Goal: Information Seeking & Learning: Check status

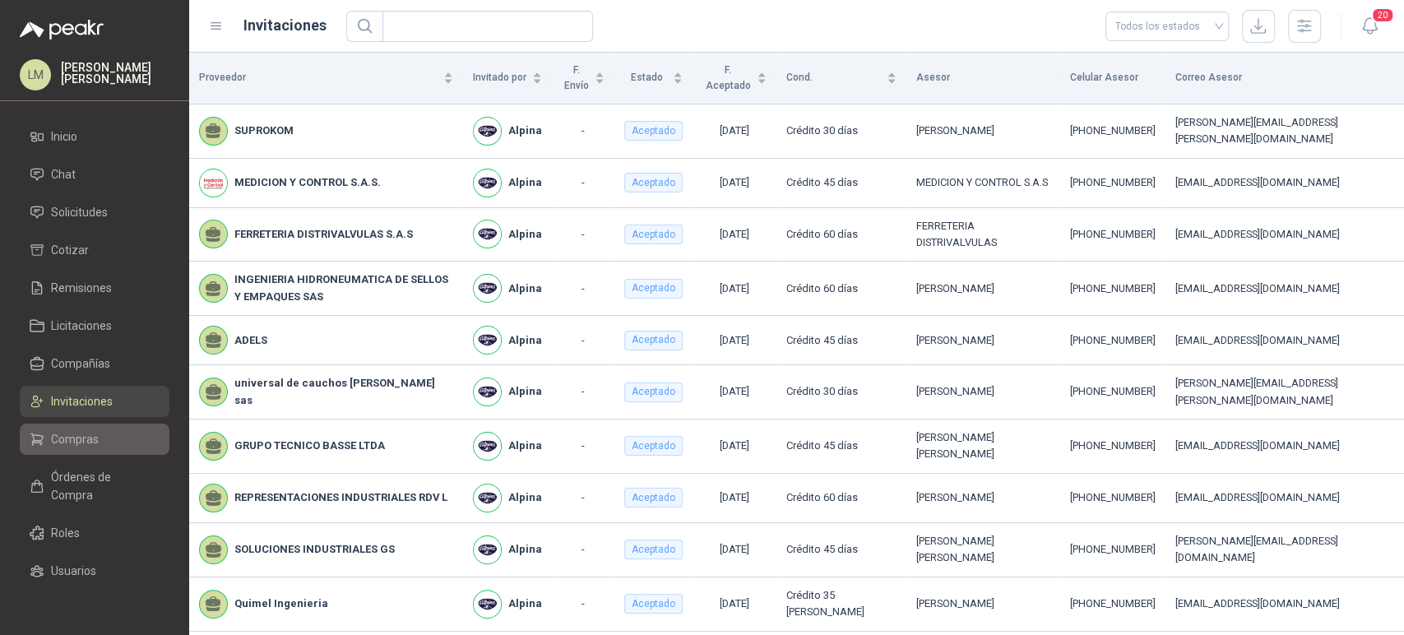
click at [72, 439] on span "Compras" at bounding box center [75, 439] width 48 height 18
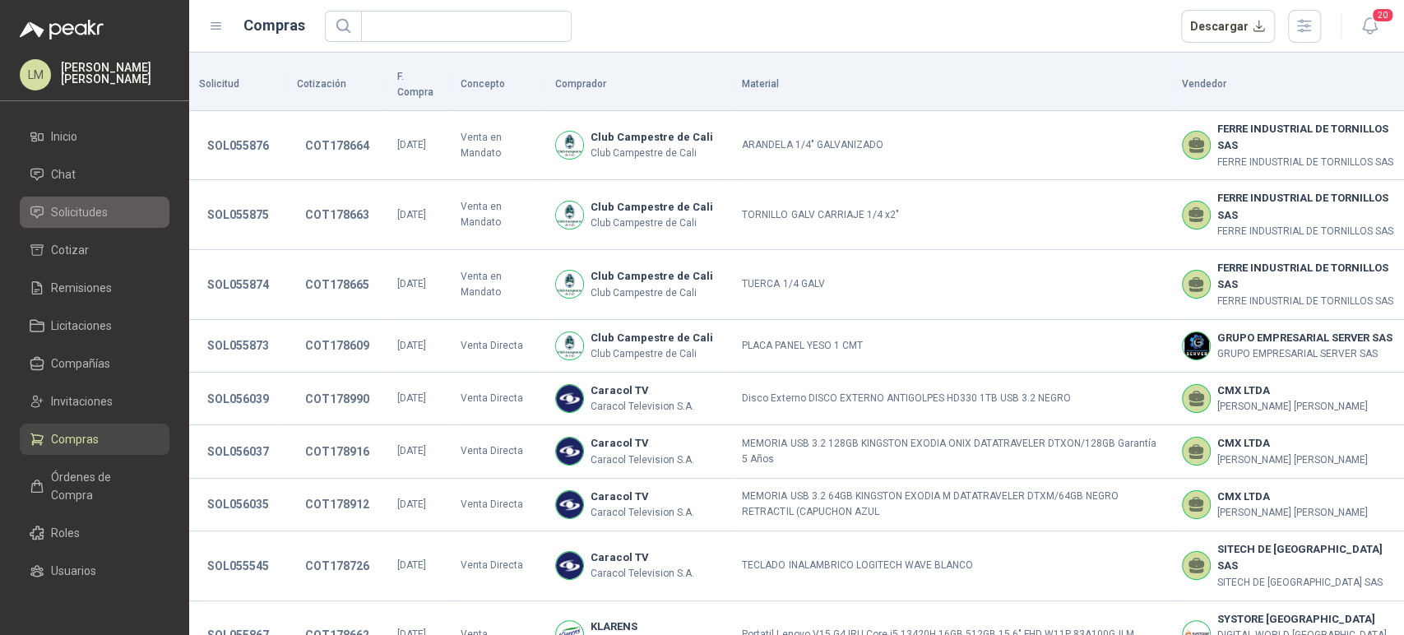
click at [78, 211] on span "Solicitudes" at bounding box center [79, 212] width 57 height 18
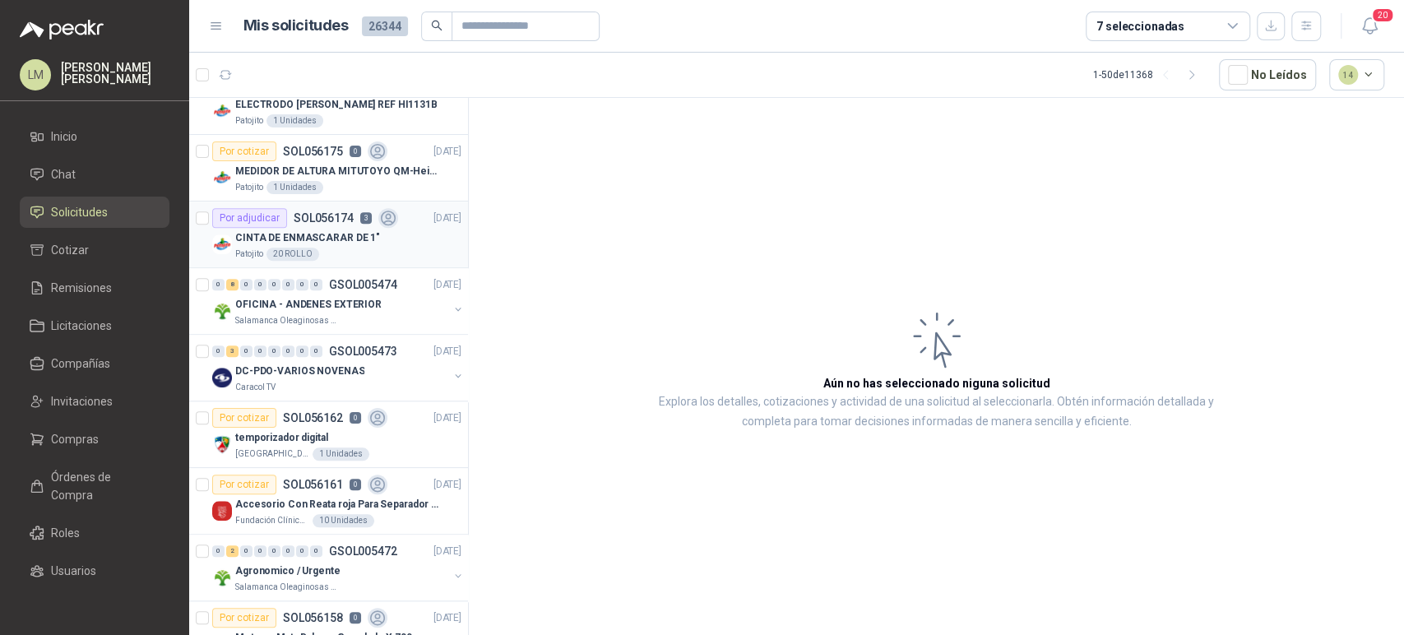
scroll to position [963, 0]
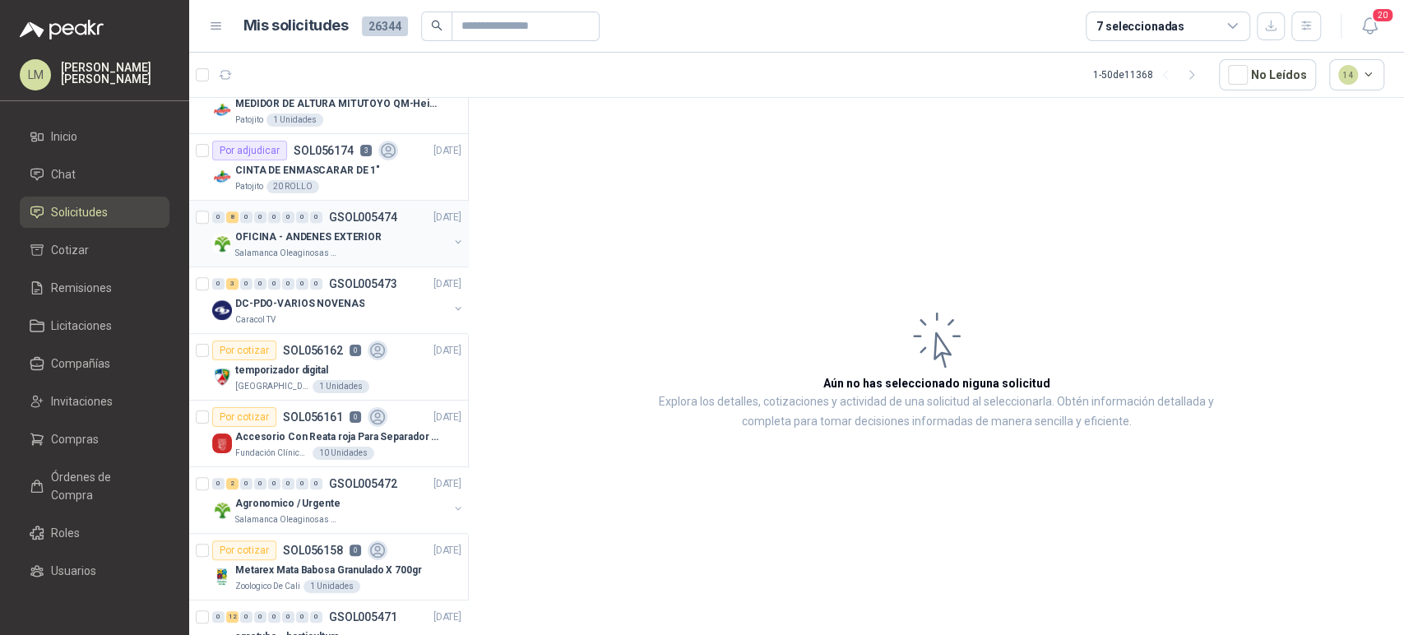
click at [316, 230] on p "OFICINA - ANDENES EXTERIOR" at bounding box center [308, 238] width 146 height 16
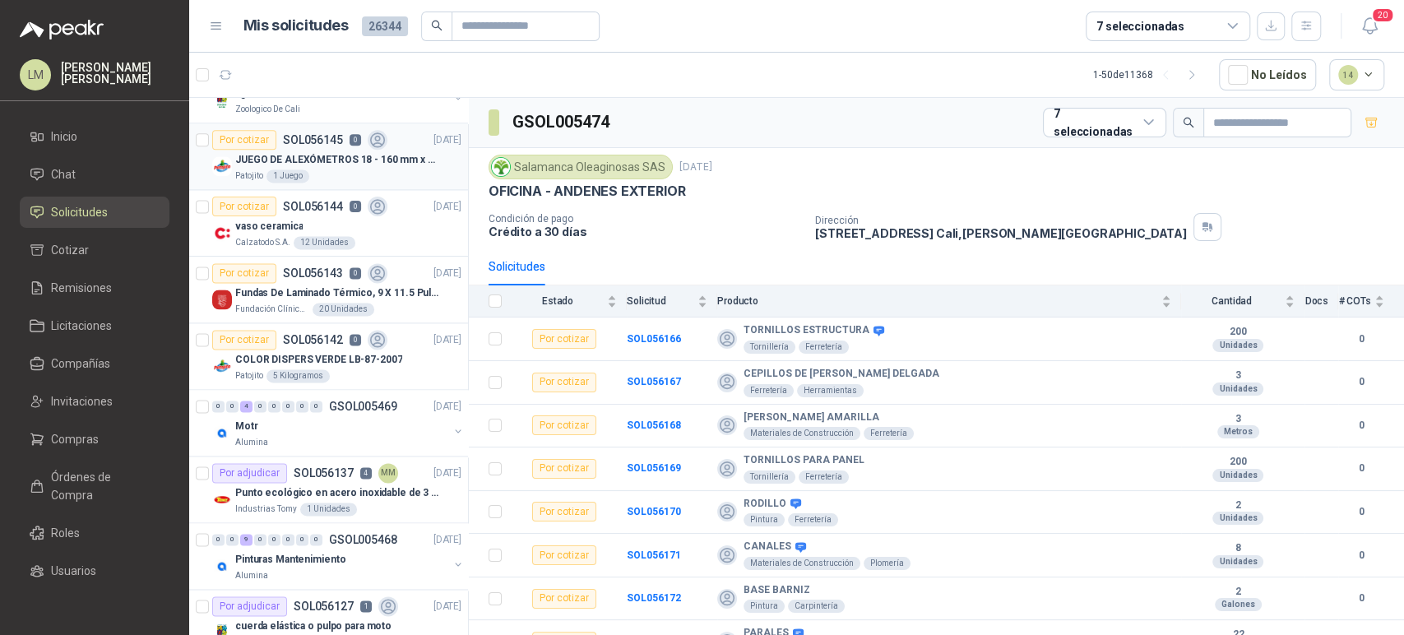
scroll to position [1644, 0]
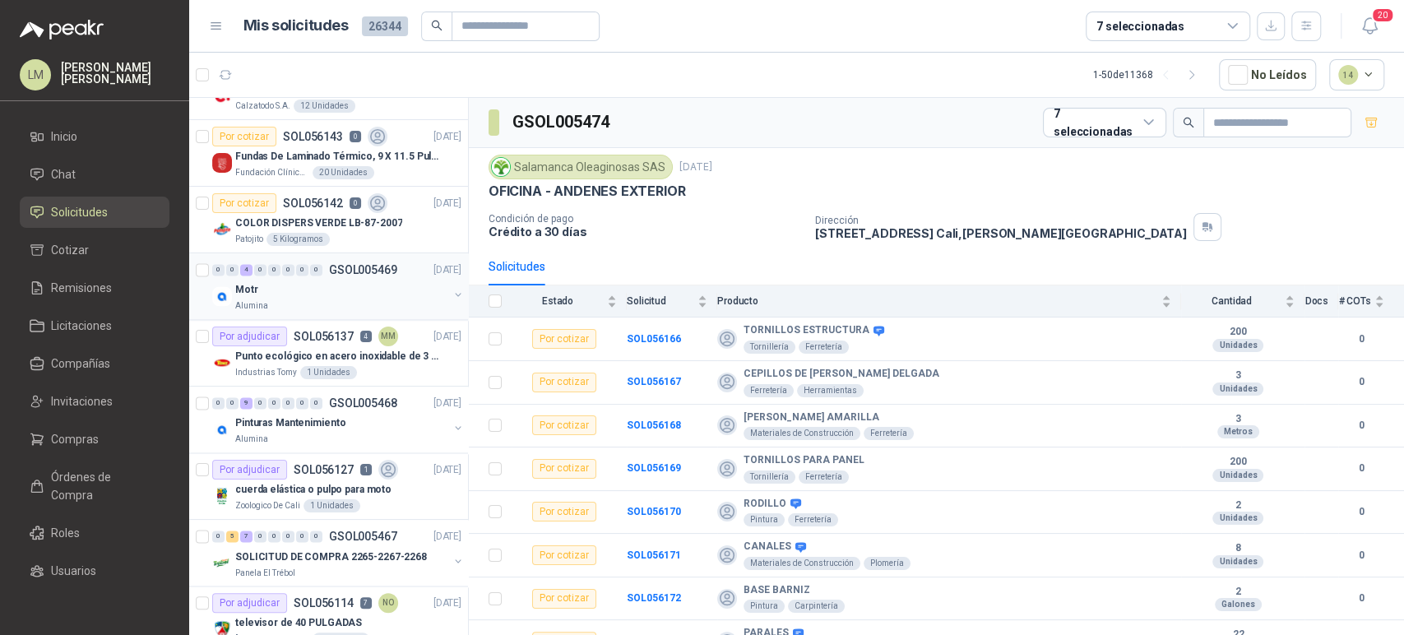
click at [342, 284] on div "Motr" at bounding box center [341, 290] width 213 height 20
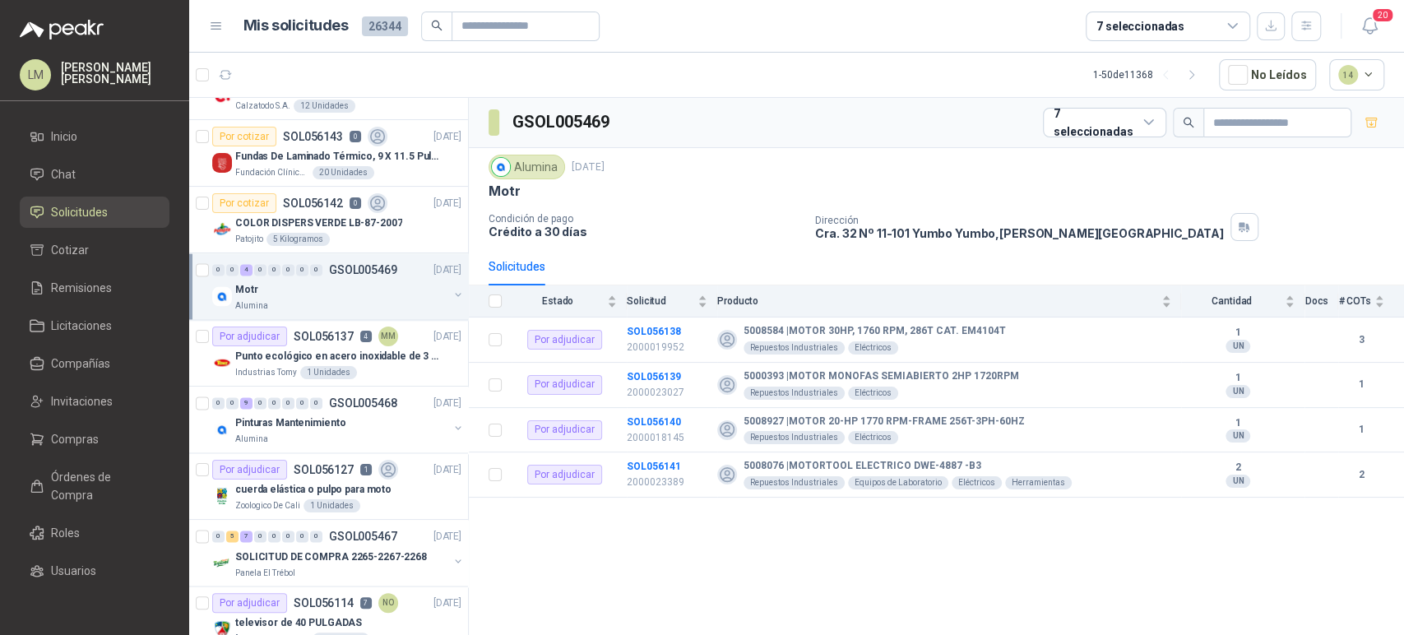
scroll to position [1674, 0]
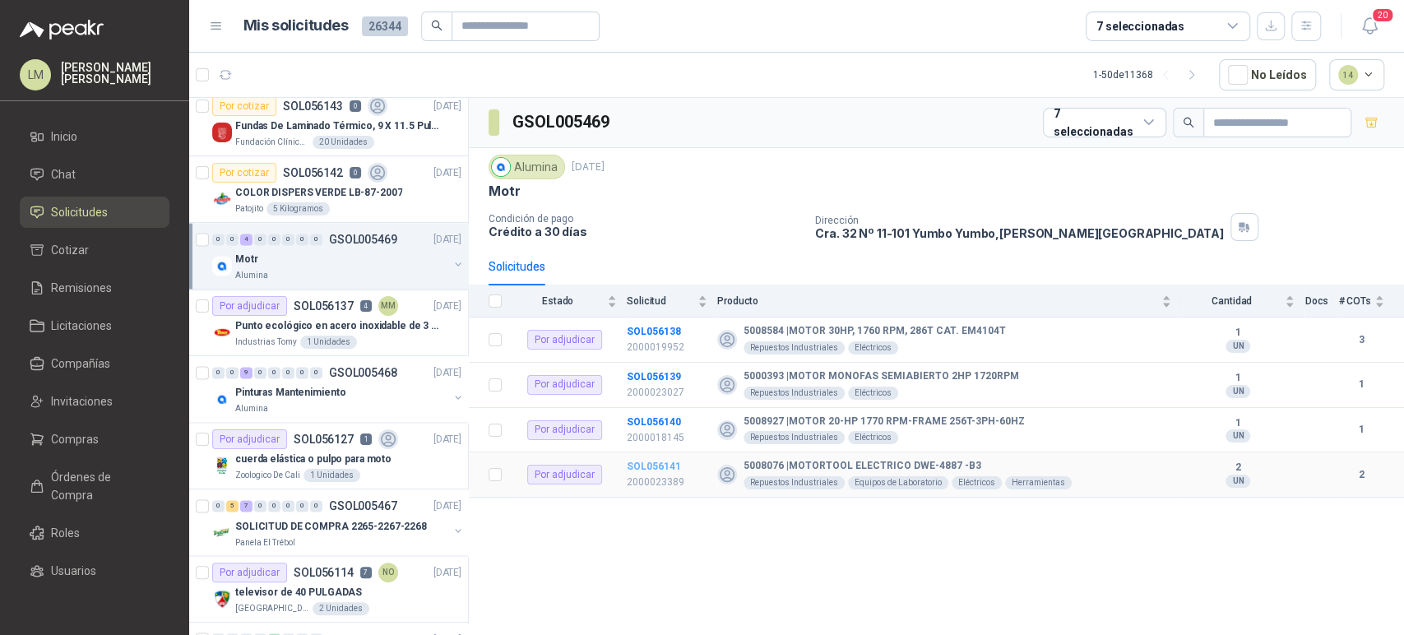
click at [646, 467] on b "SOL056141" at bounding box center [654, 467] width 54 height 12
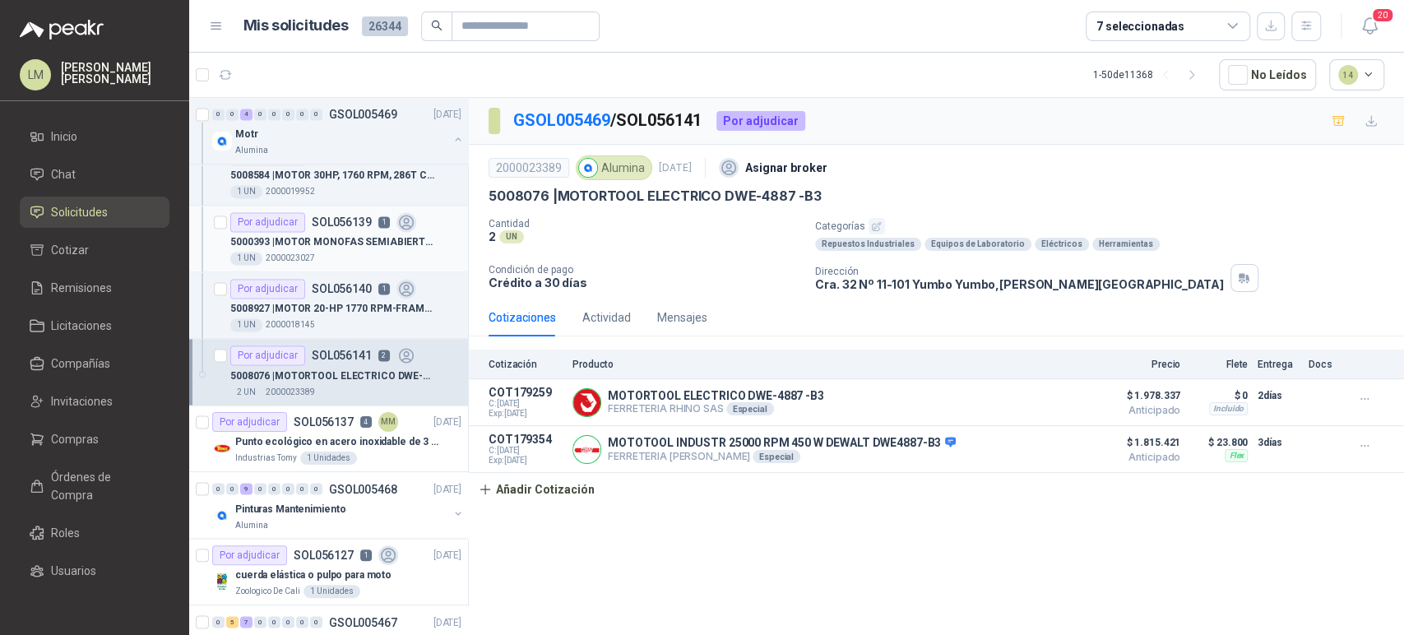
scroll to position [1845, 0]
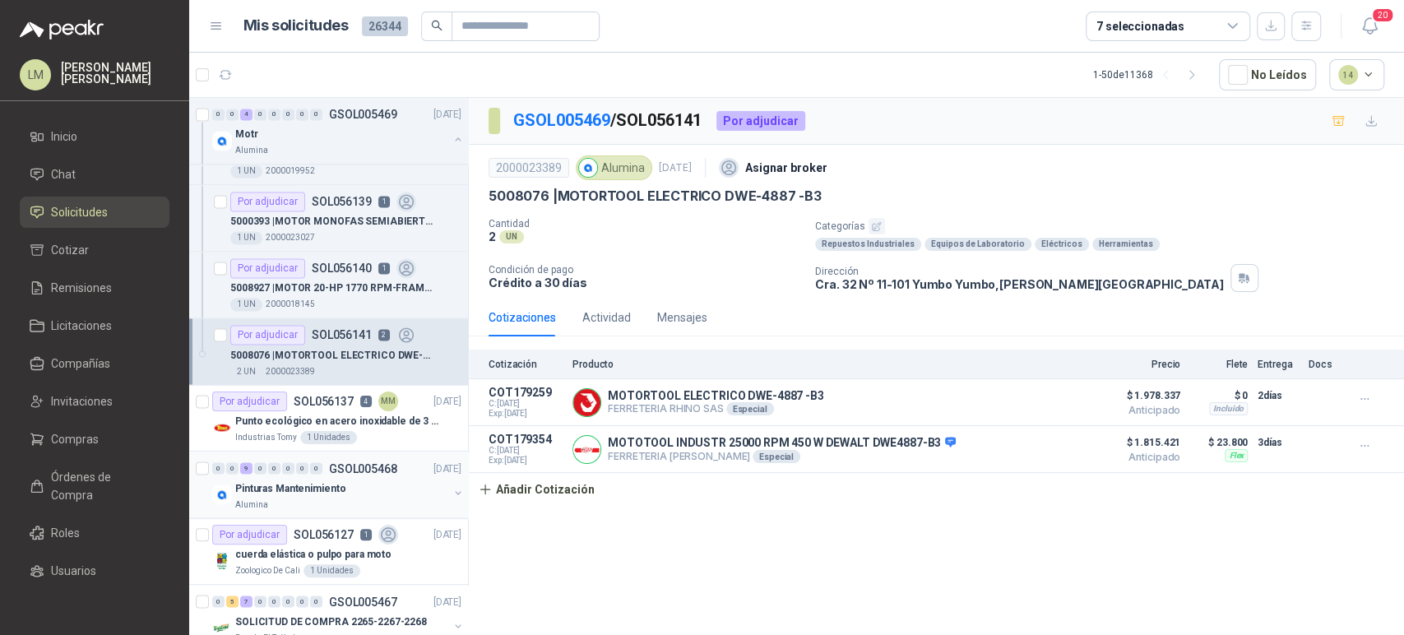
click at [368, 481] on div "Pinturas Mantenimiento" at bounding box center [341, 488] width 213 height 20
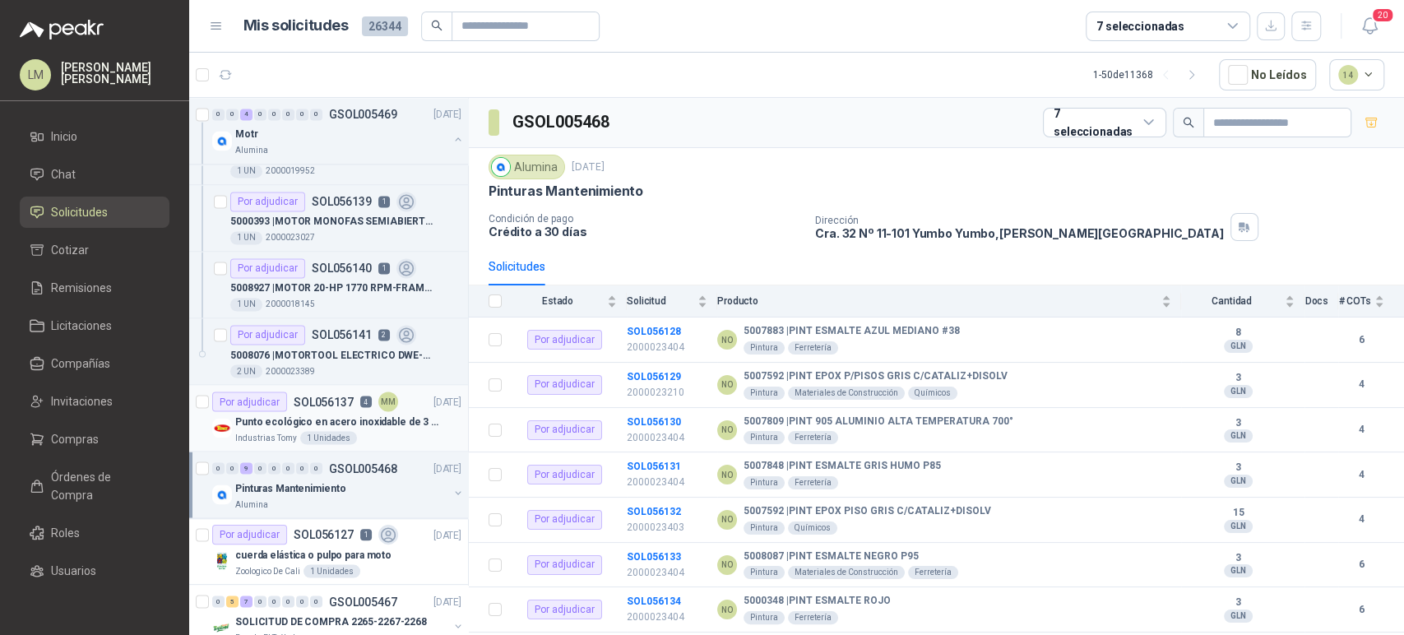
click at [349, 400] on p "SOL056137" at bounding box center [324, 402] width 60 height 12
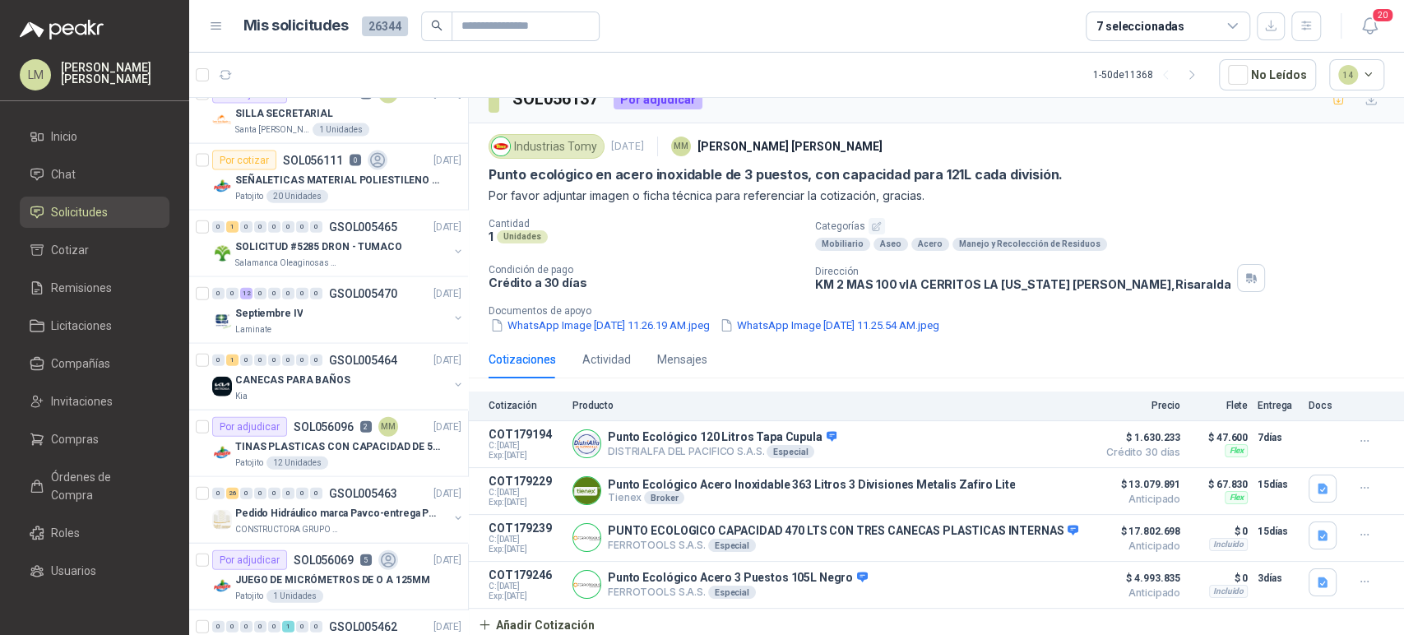
scroll to position [2554, 0]
click at [337, 312] on div "Septiembre IV" at bounding box center [341, 313] width 213 height 20
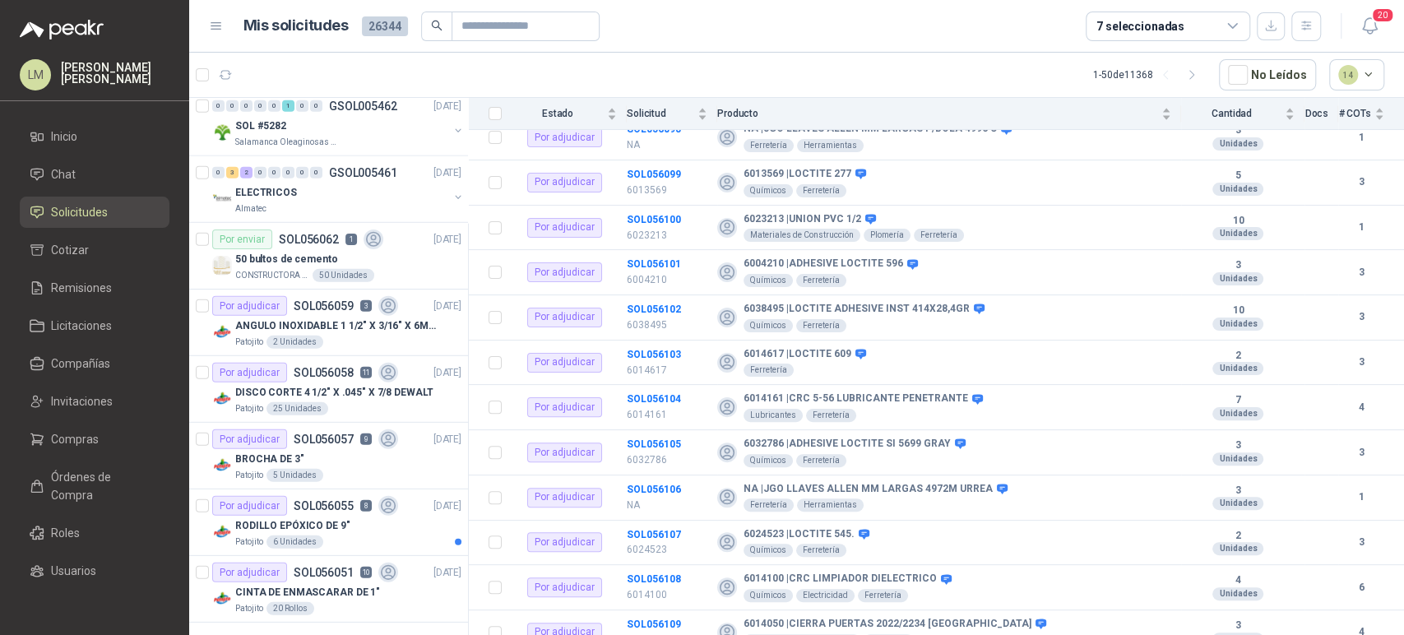
scroll to position [3086, 0]
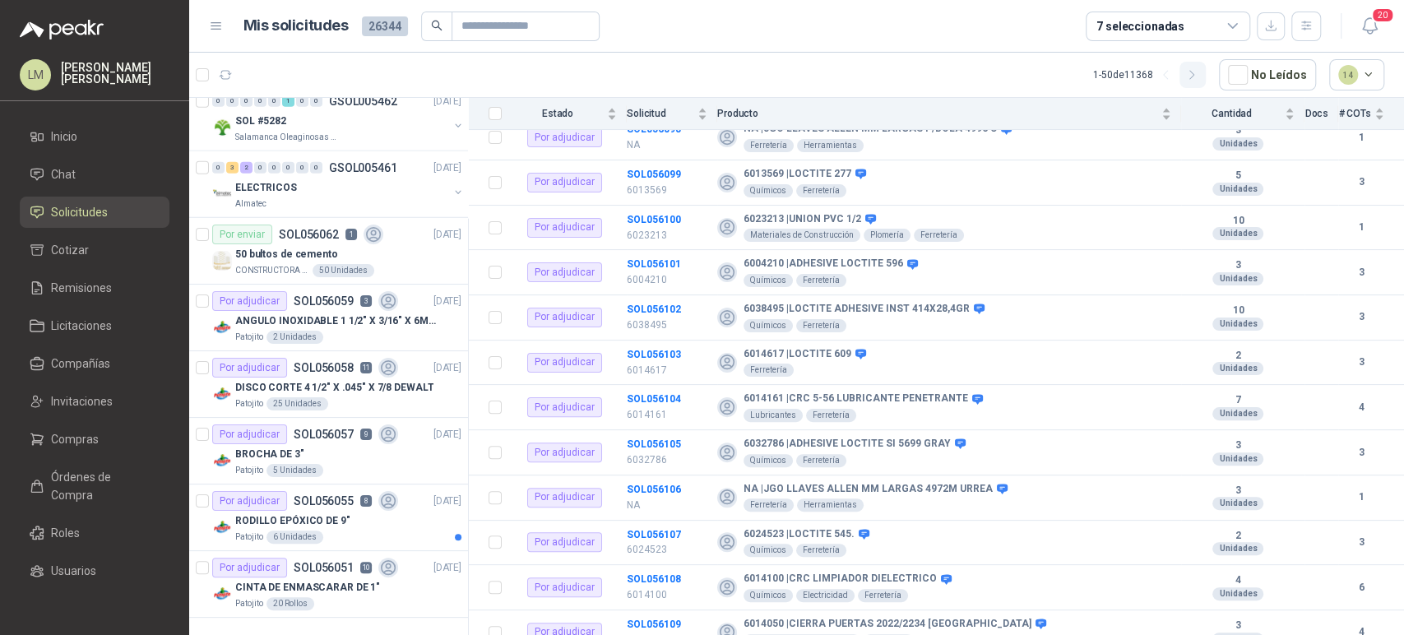
click at [1195, 77] on icon "button" at bounding box center [1193, 75] width 4 height 8
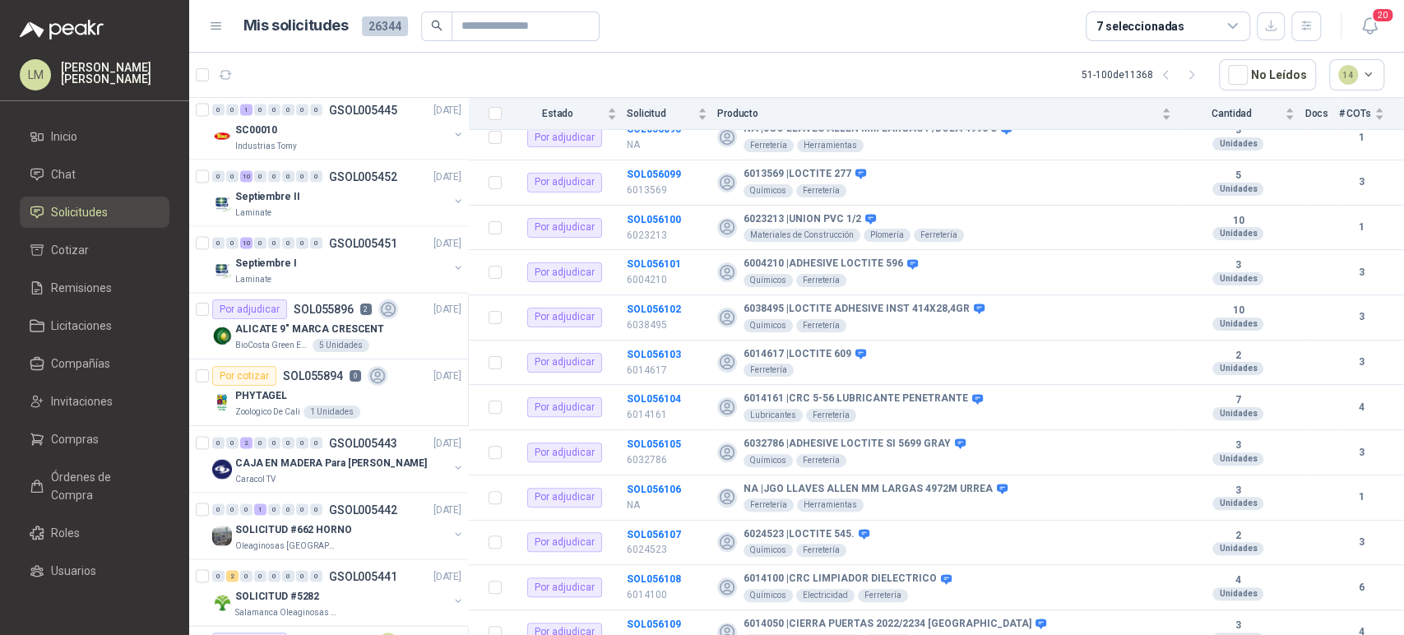
scroll to position [2107, 0]
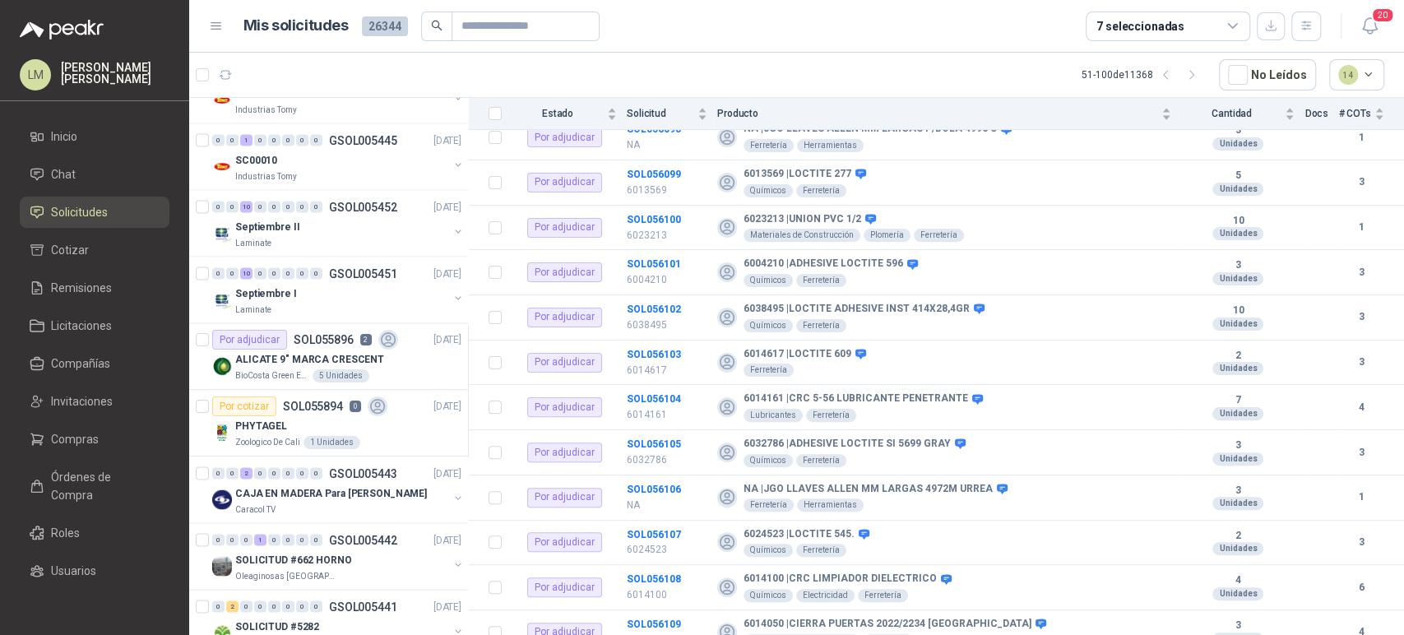
click at [1181, 14] on div "7 seleccionadas" at bounding box center [1168, 27] width 165 height 30
click at [810, 65] on article "51 - 100 de 11368 No Leídos 14" at bounding box center [796, 75] width 1215 height 44
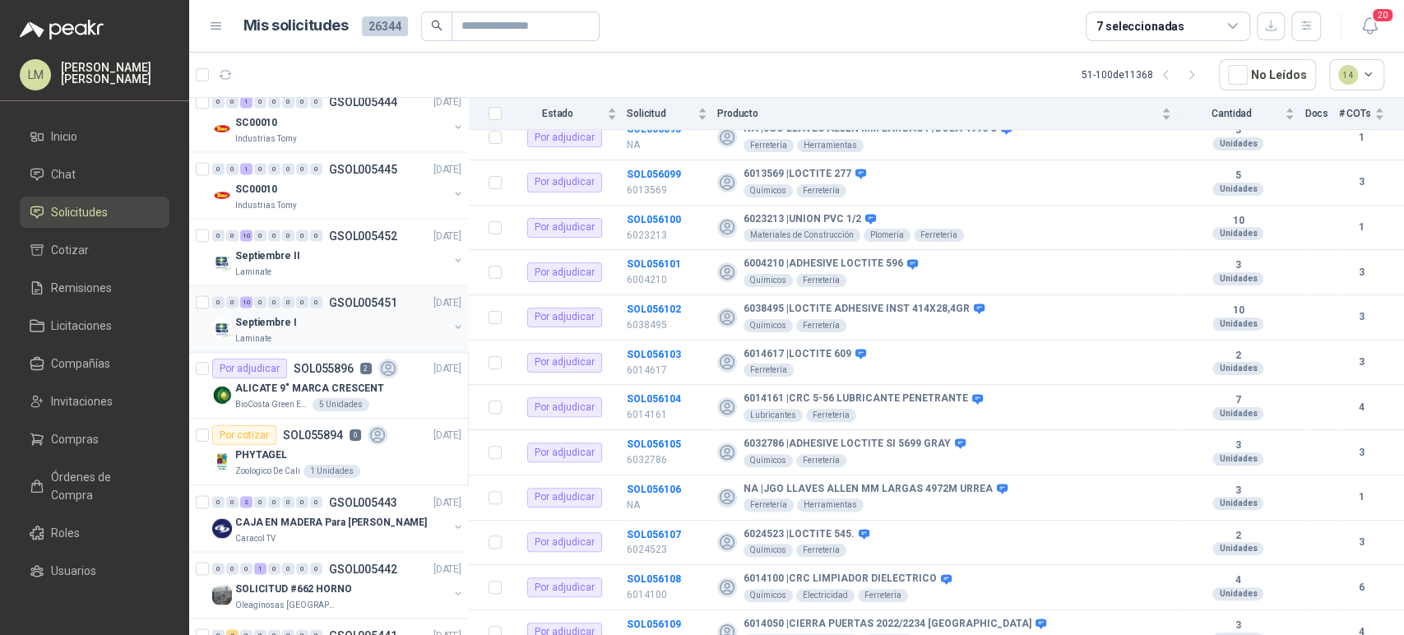
click at [337, 319] on div "Septiembre I" at bounding box center [341, 322] width 213 height 20
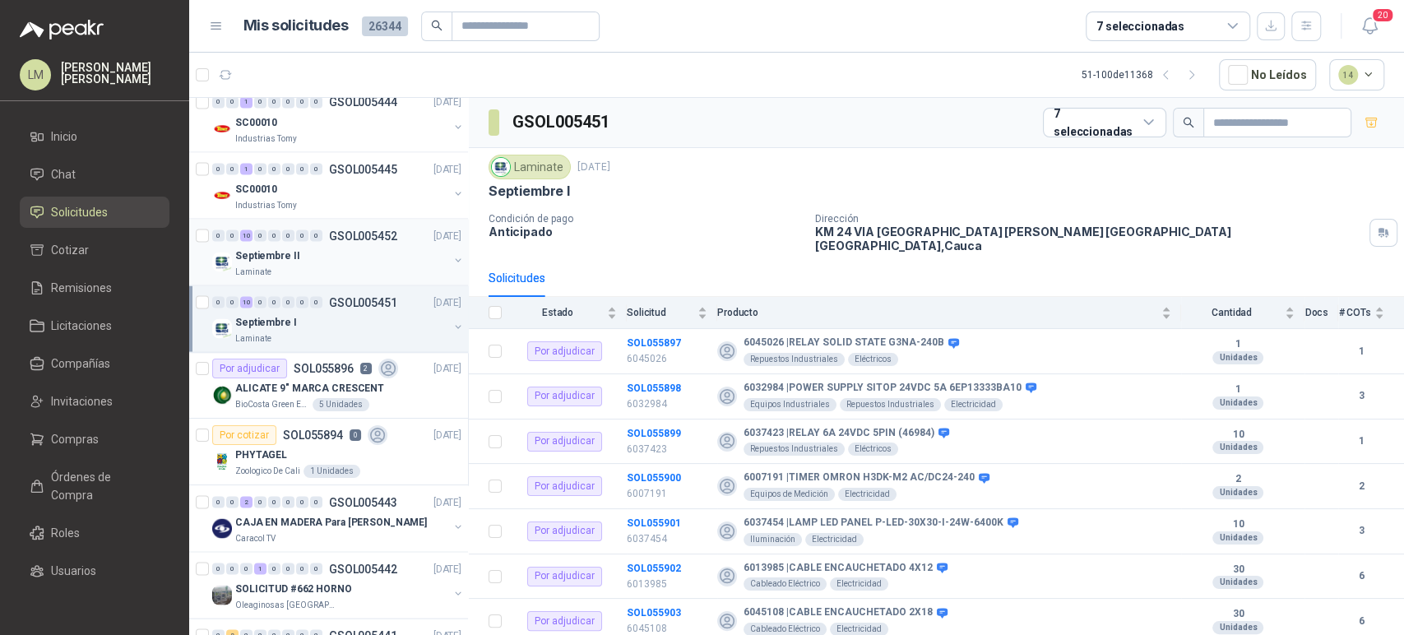
click at [290, 248] on p "Septiembre II" at bounding box center [267, 256] width 64 height 16
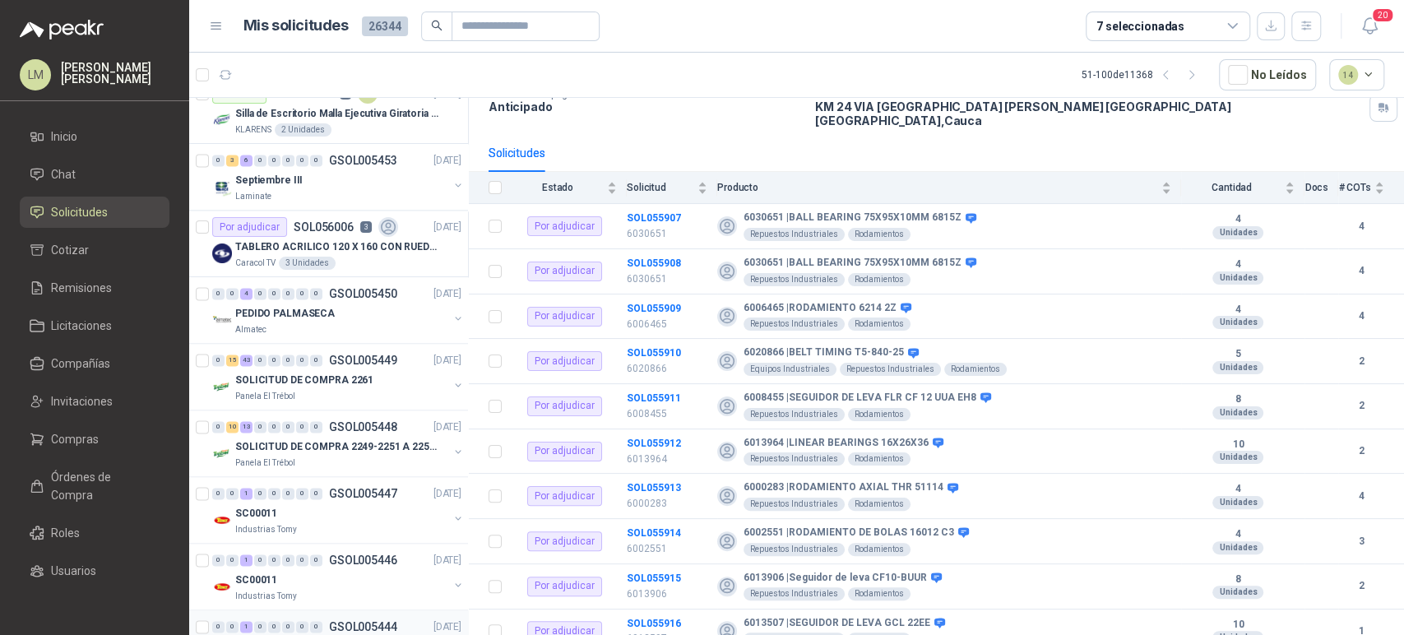
scroll to position [1545, 0]
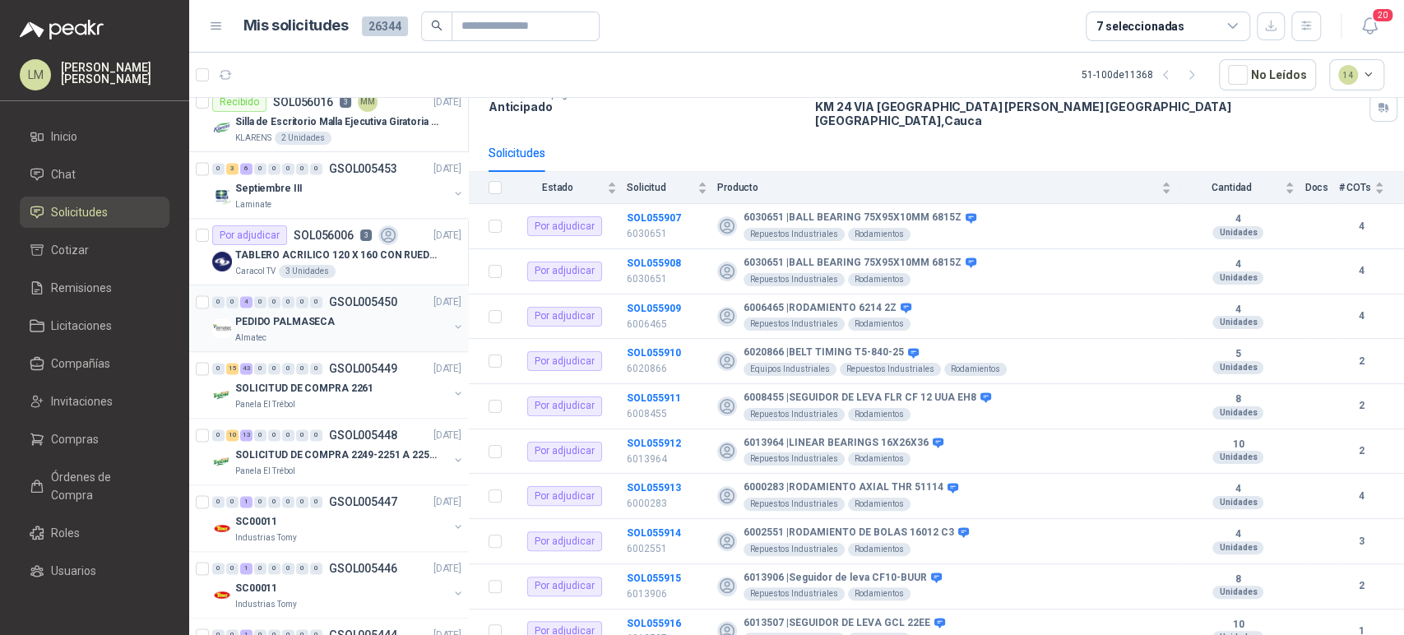
click at [341, 307] on div "0 0 4 0 0 0 0 0 GSOL005450 [DATE]" at bounding box center [338, 302] width 253 height 20
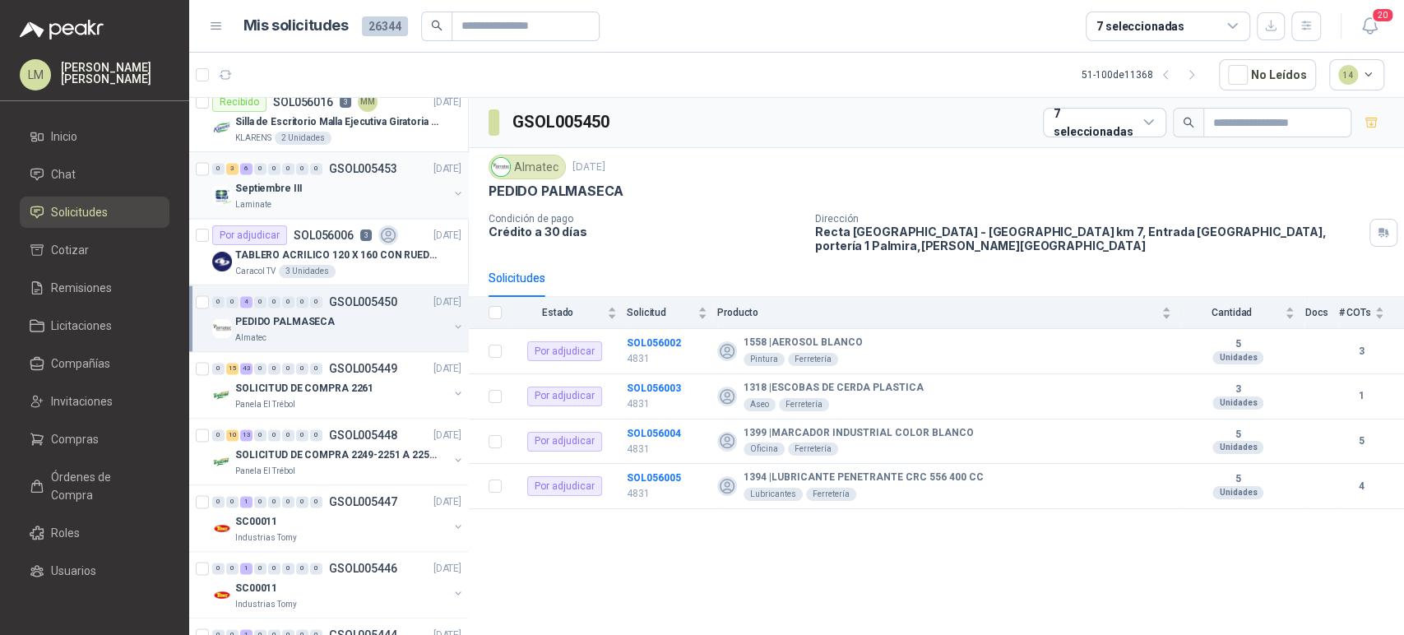
click at [330, 171] on p "GSOL005453" at bounding box center [363, 169] width 68 height 12
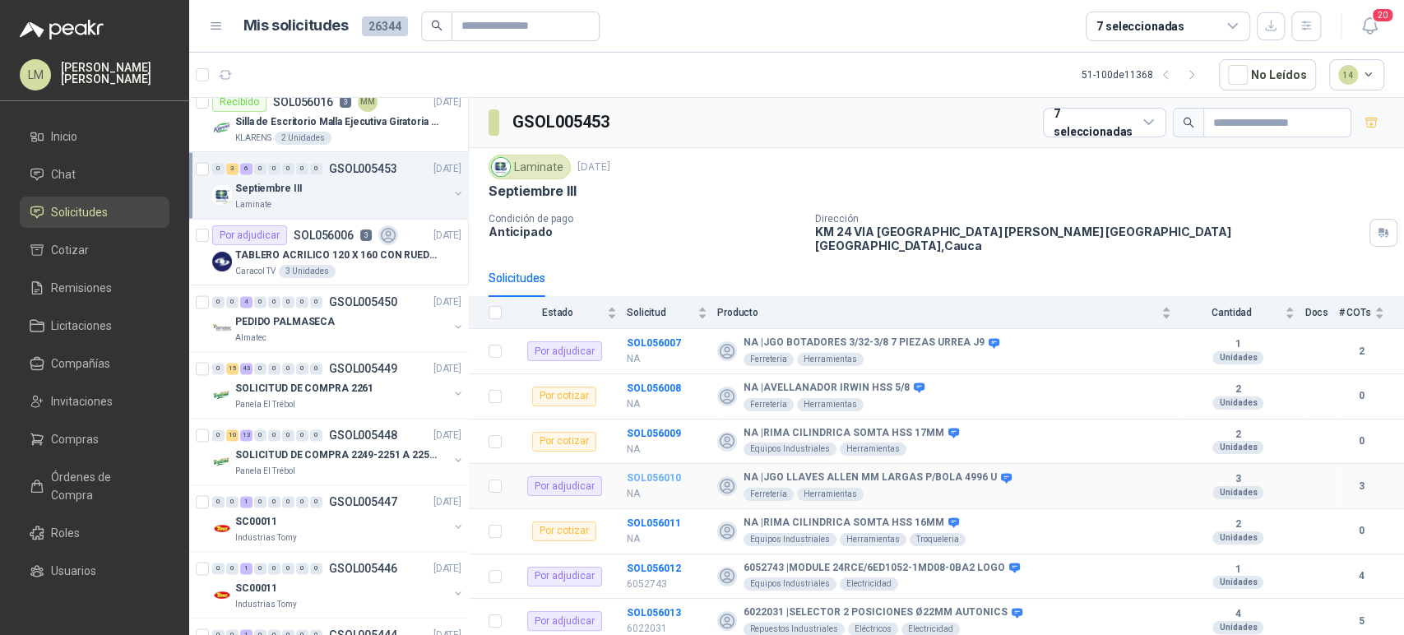
click at [652, 472] on b "SOL056010" at bounding box center [654, 478] width 54 height 12
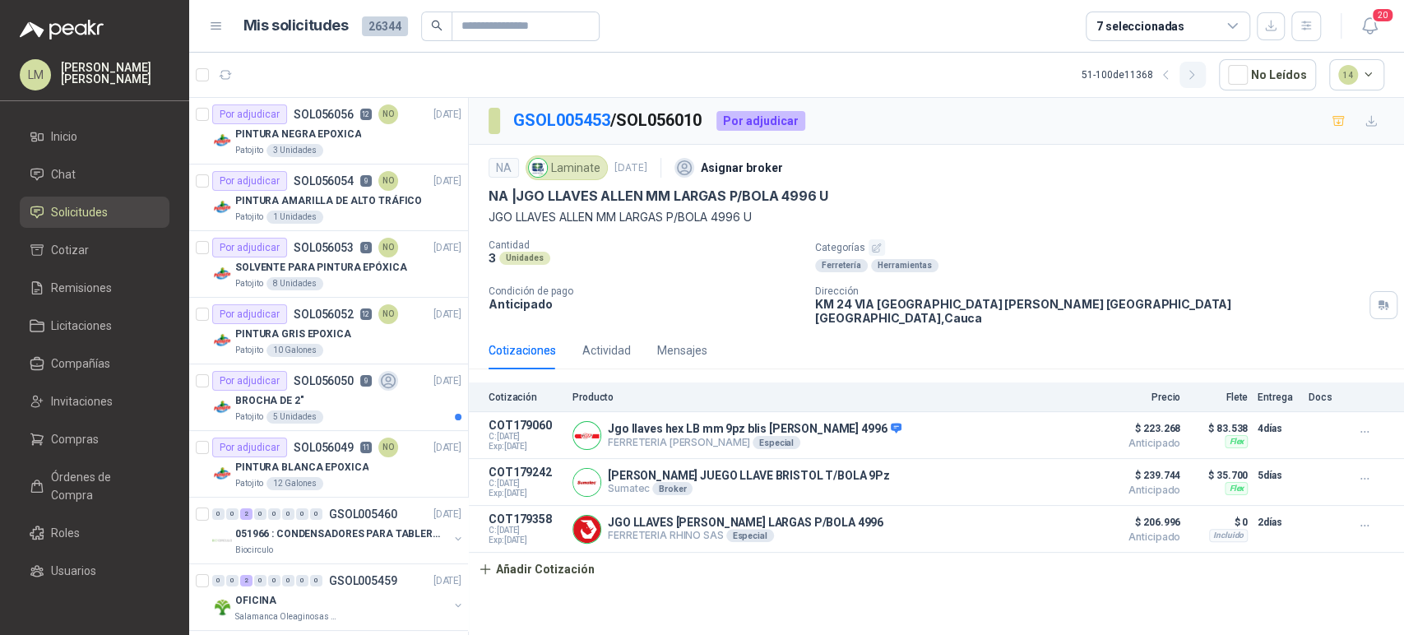
click at [1205, 64] on button "button" at bounding box center [1193, 75] width 26 height 26
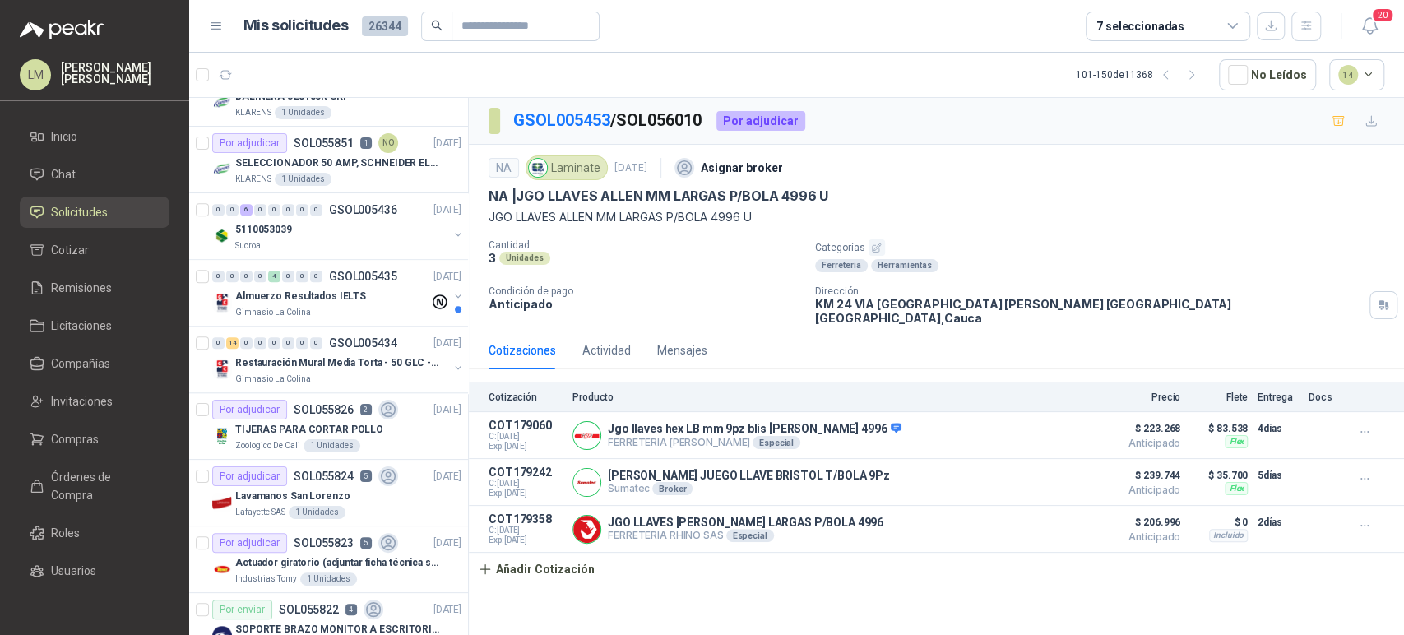
scroll to position [973, 0]
click at [322, 232] on div "5110053039" at bounding box center [341, 228] width 213 height 20
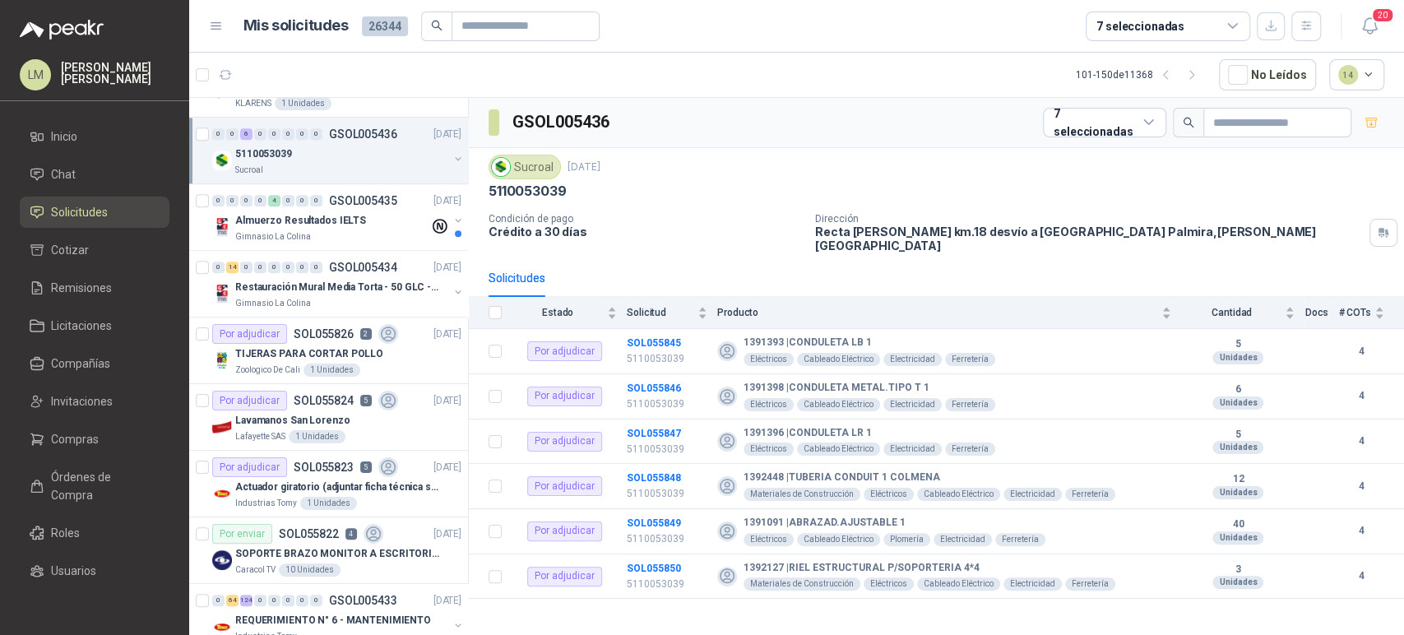
scroll to position [1095, 0]
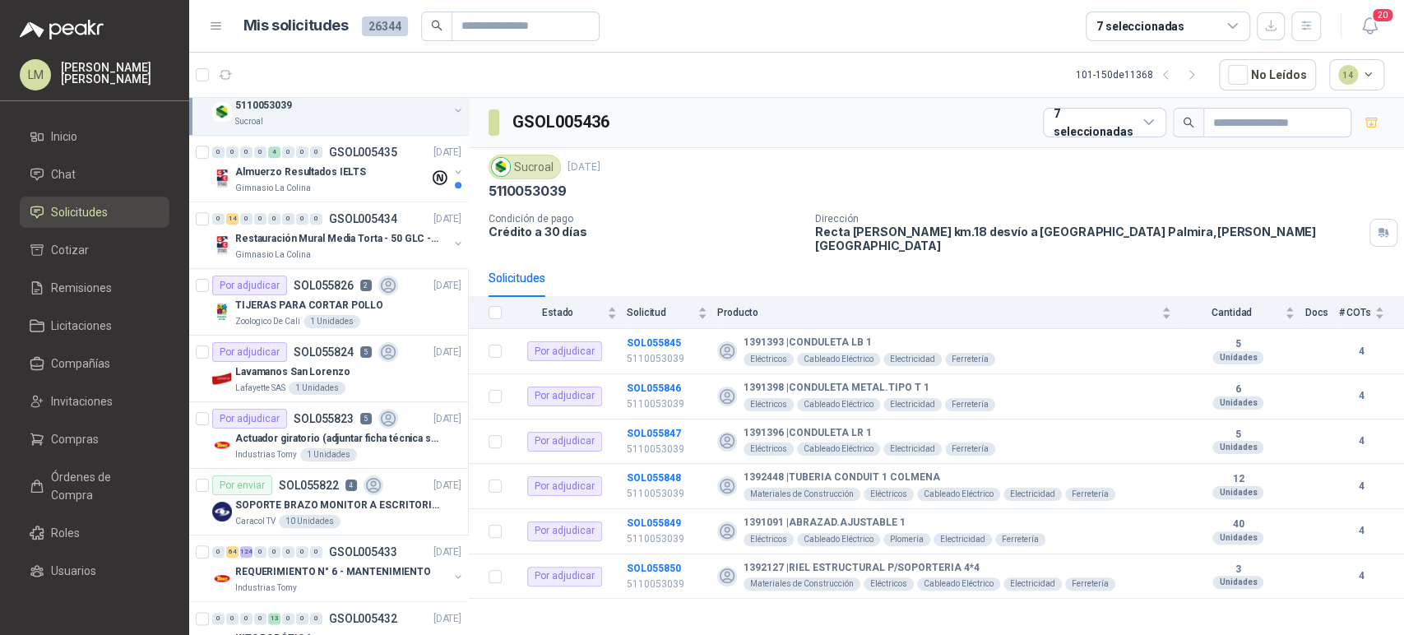
click at [322, 232] on p "Restauración Mural Media Torta - 50 GLC - URGENTE" at bounding box center [337, 239] width 205 height 16
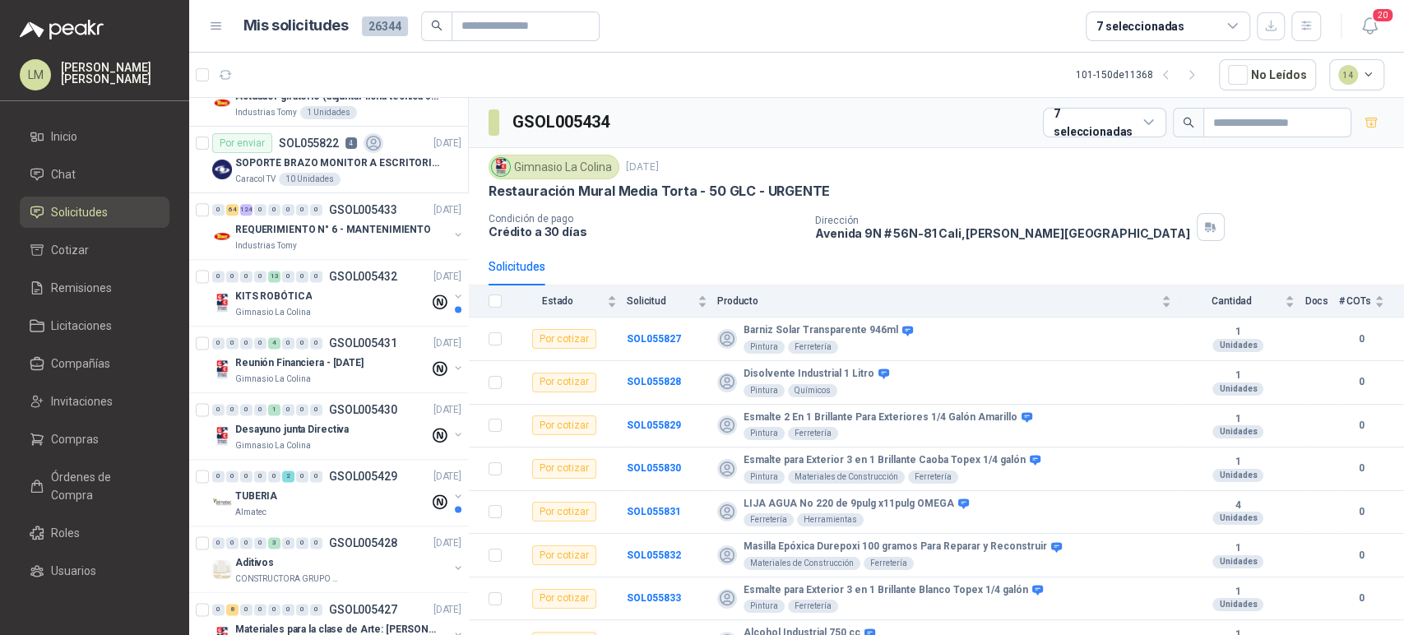
scroll to position [1439, 0]
click at [297, 222] on p "REQUERIMIENTO N° 6 - MANTENIMIENTO" at bounding box center [333, 229] width 196 height 16
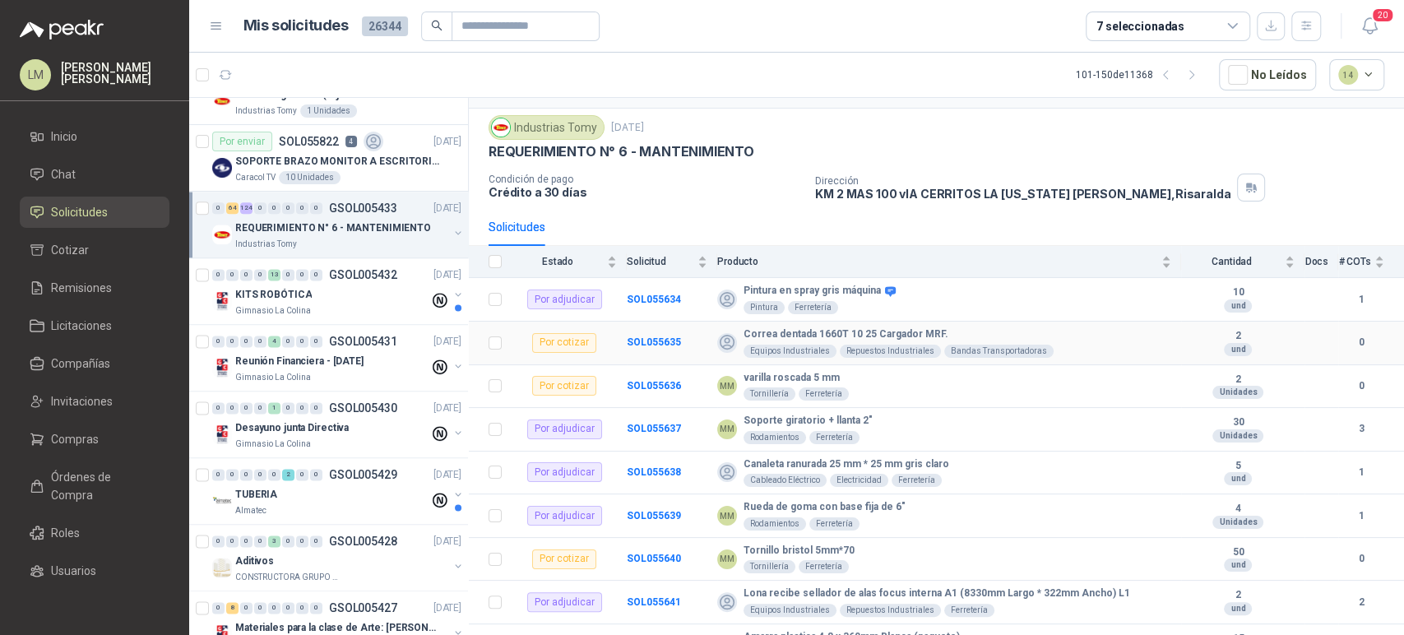
scroll to position [39, 0]
click at [668, 423] on b "SOL055637" at bounding box center [654, 429] width 54 height 12
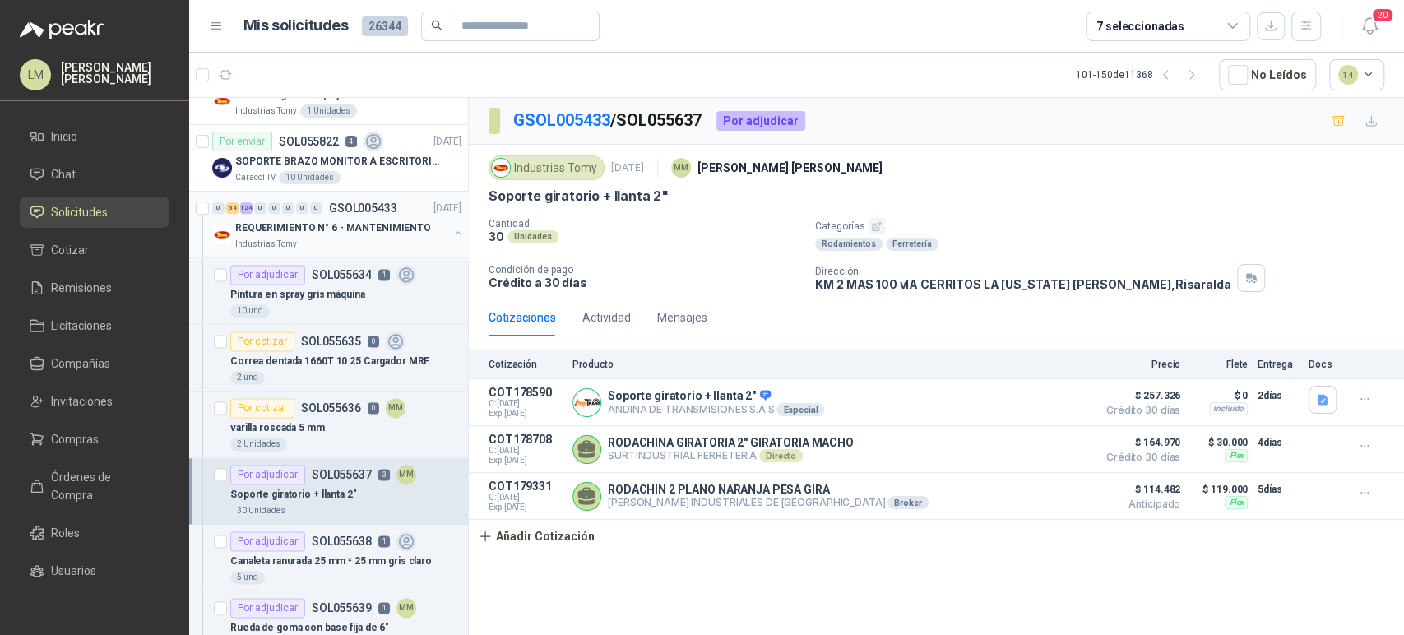
click at [316, 224] on p "REQUERIMIENTO N° 6 - MANTENIMIENTO" at bounding box center [333, 229] width 196 height 16
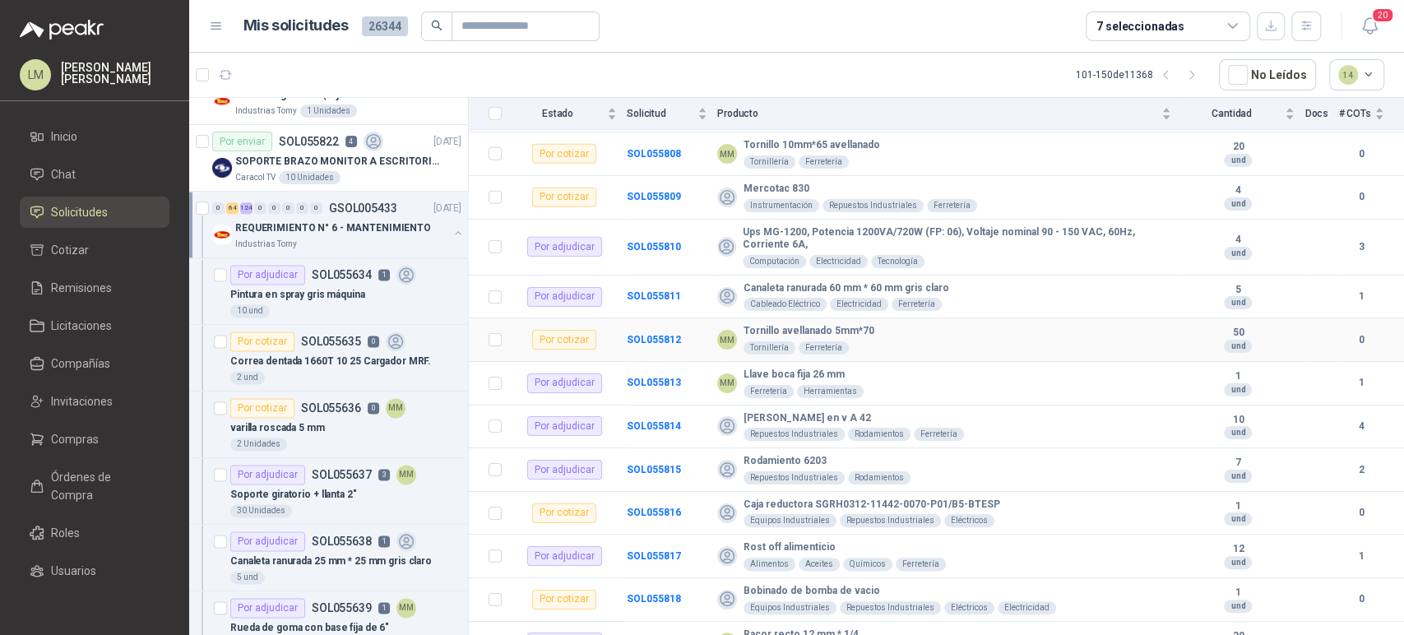
scroll to position [7833, 0]
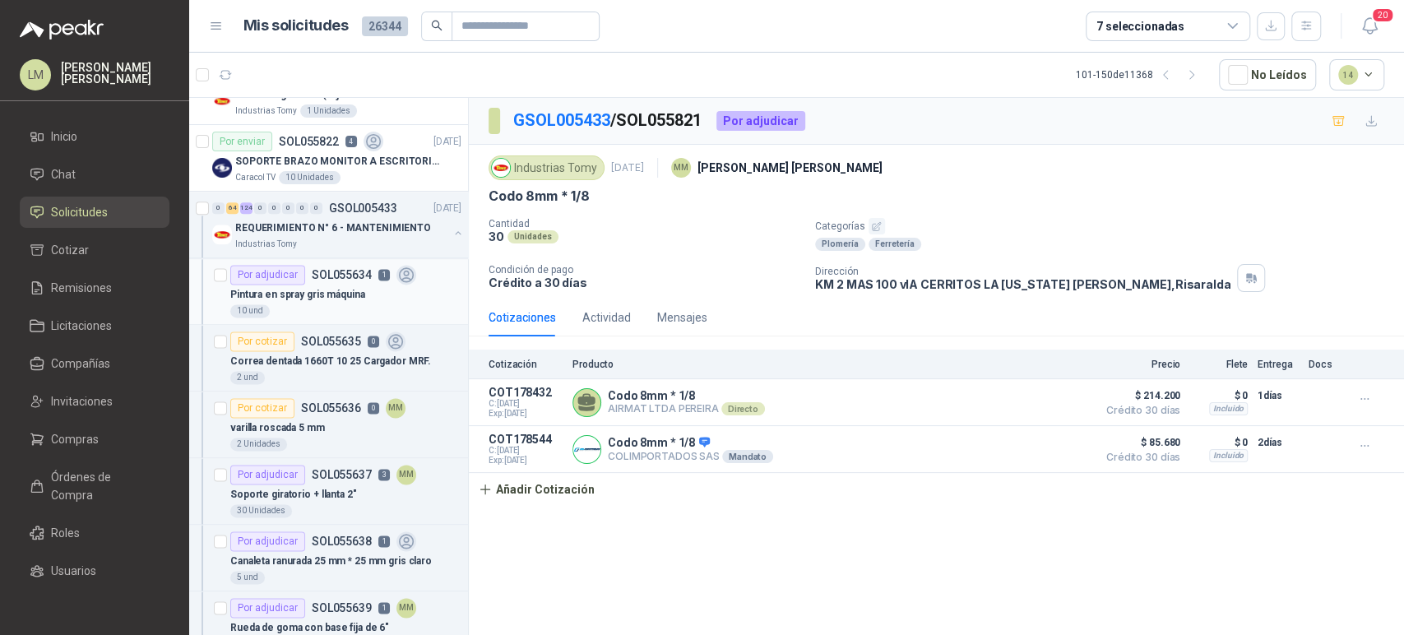
click at [340, 297] on p "Pintura en spray gris máquina" at bounding box center [297, 295] width 135 height 16
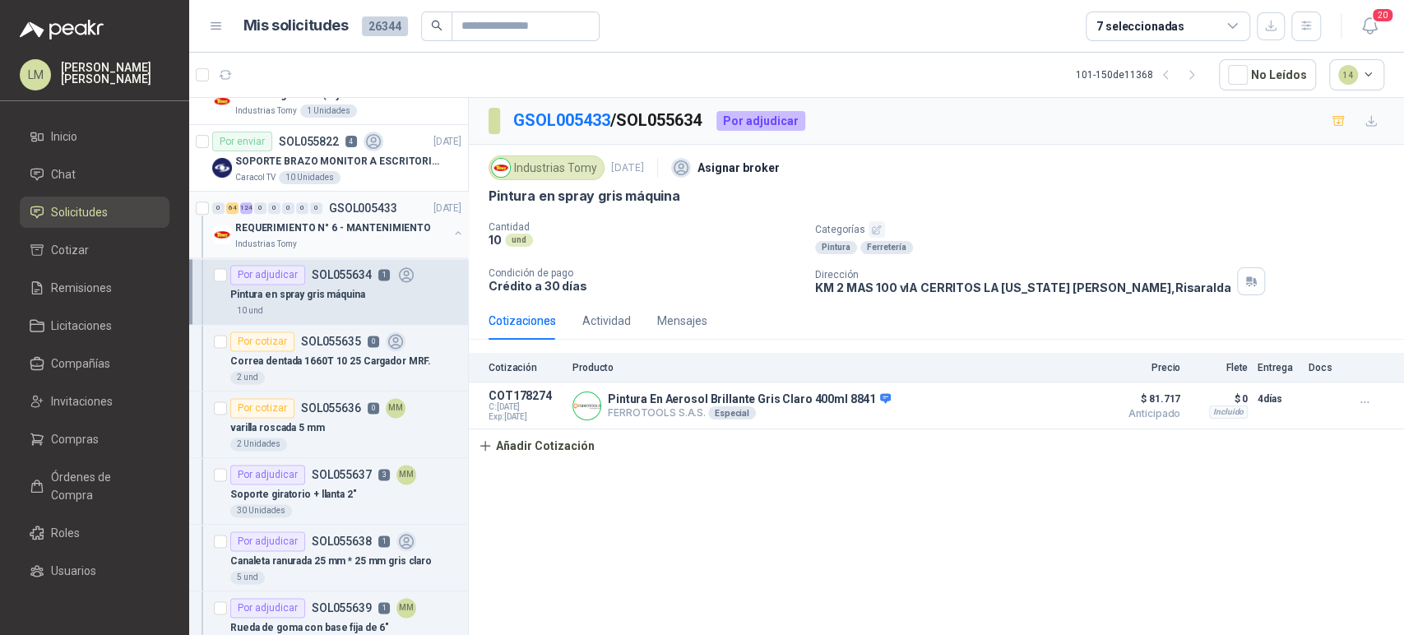
click at [452, 228] on button "button" at bounding box center [458, 232] width 13 height 13
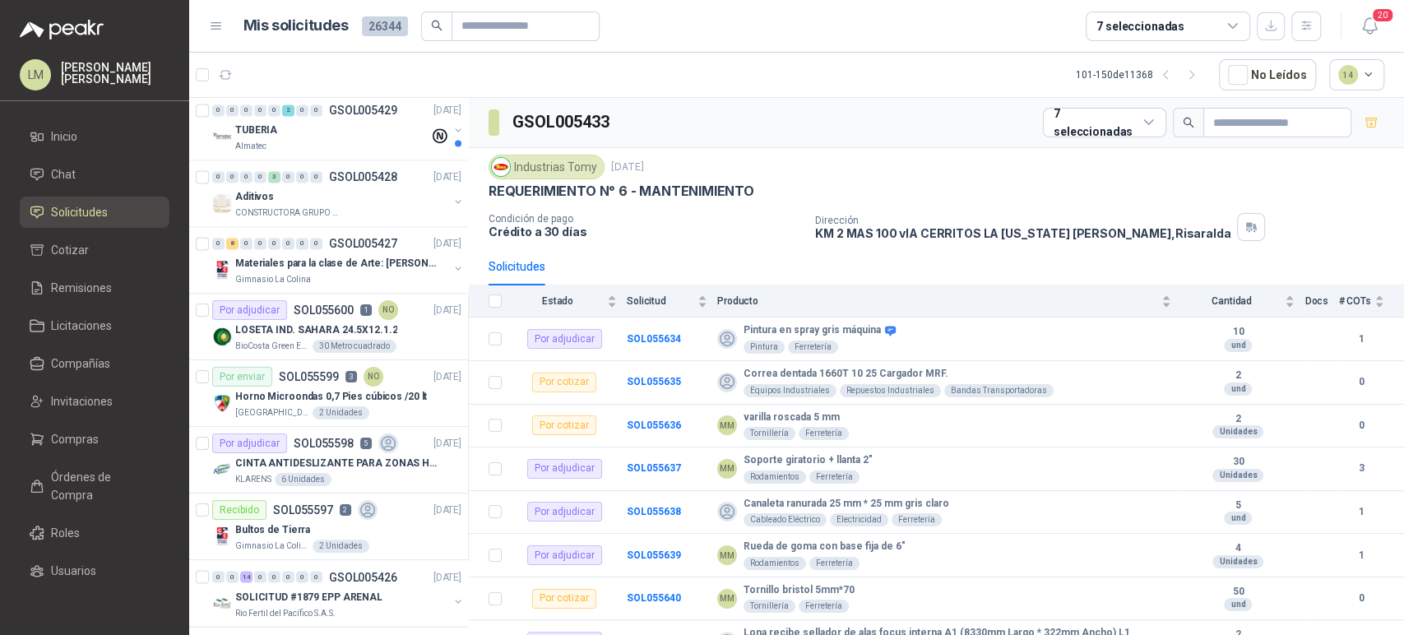
scroll to position [1883, 0]
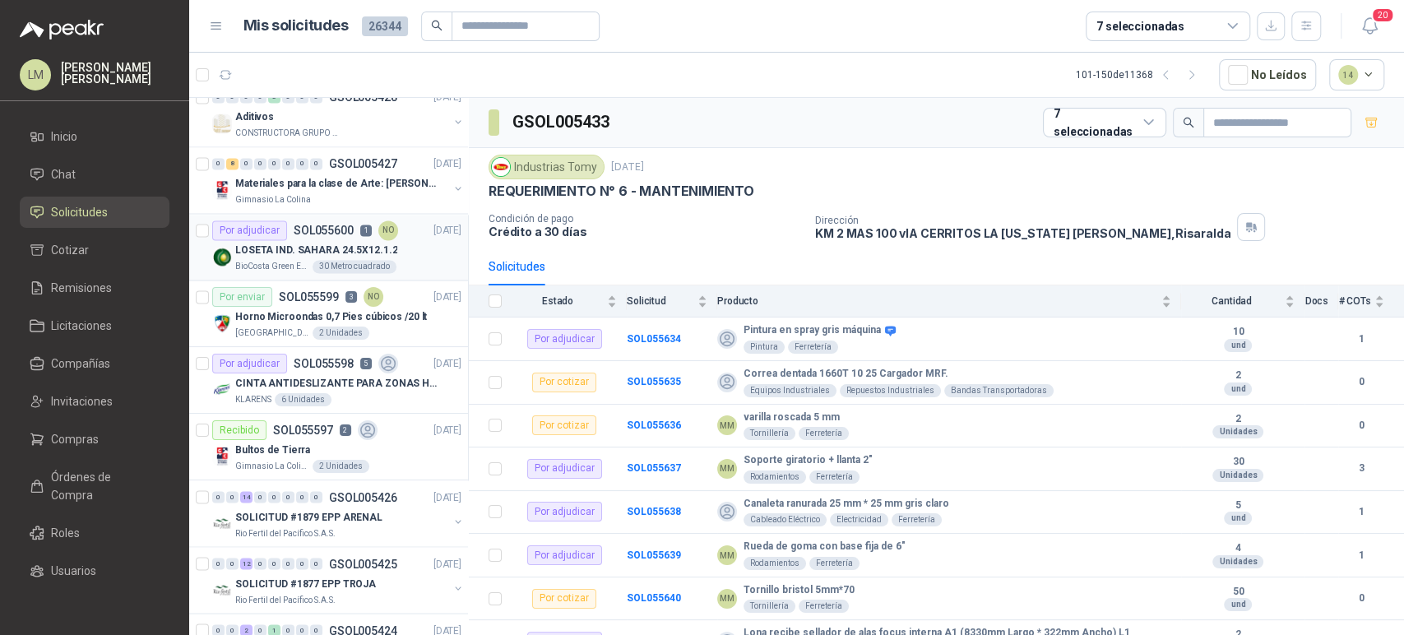
click at [290, 240] on div "LOSETA IND. SAHARA 24.5X12.1.2" at bounding box center [348, 250] width 226 height 20
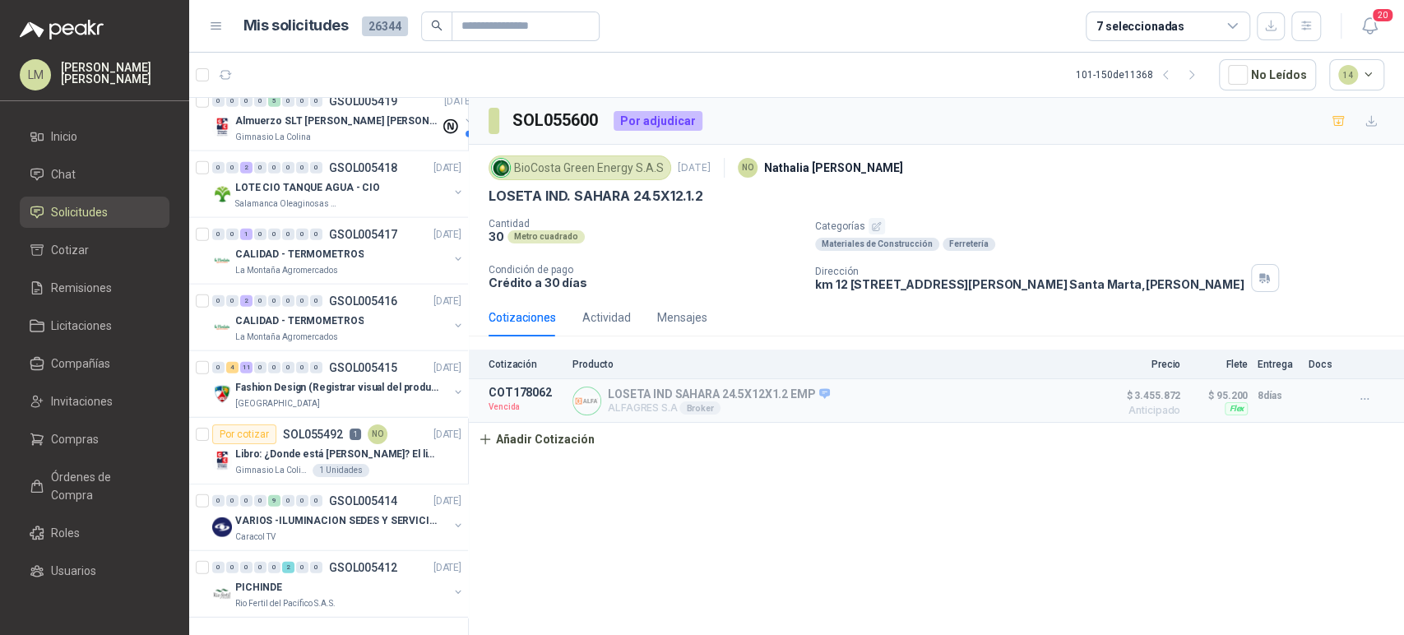
scroll to position [2820, 0]
click at [1195, 71] on icon "button" at bounding box center [1193, 75] width 14 height 14
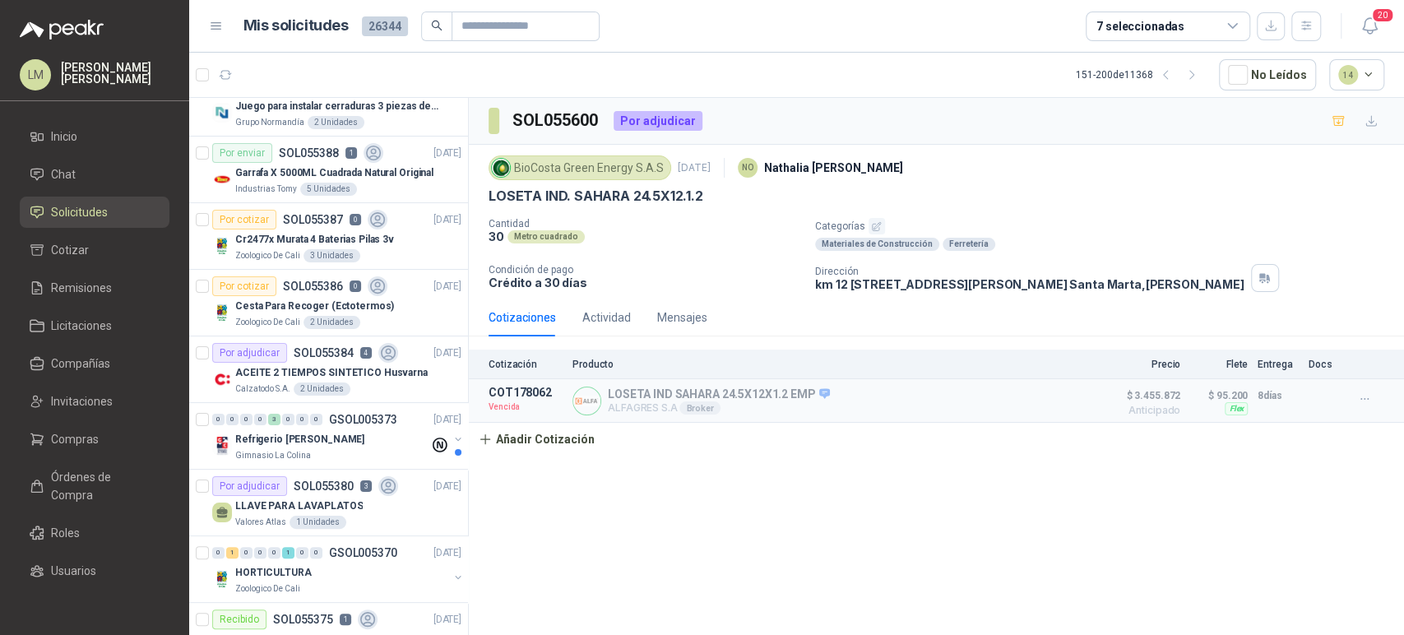
scroll to position [0, 0]
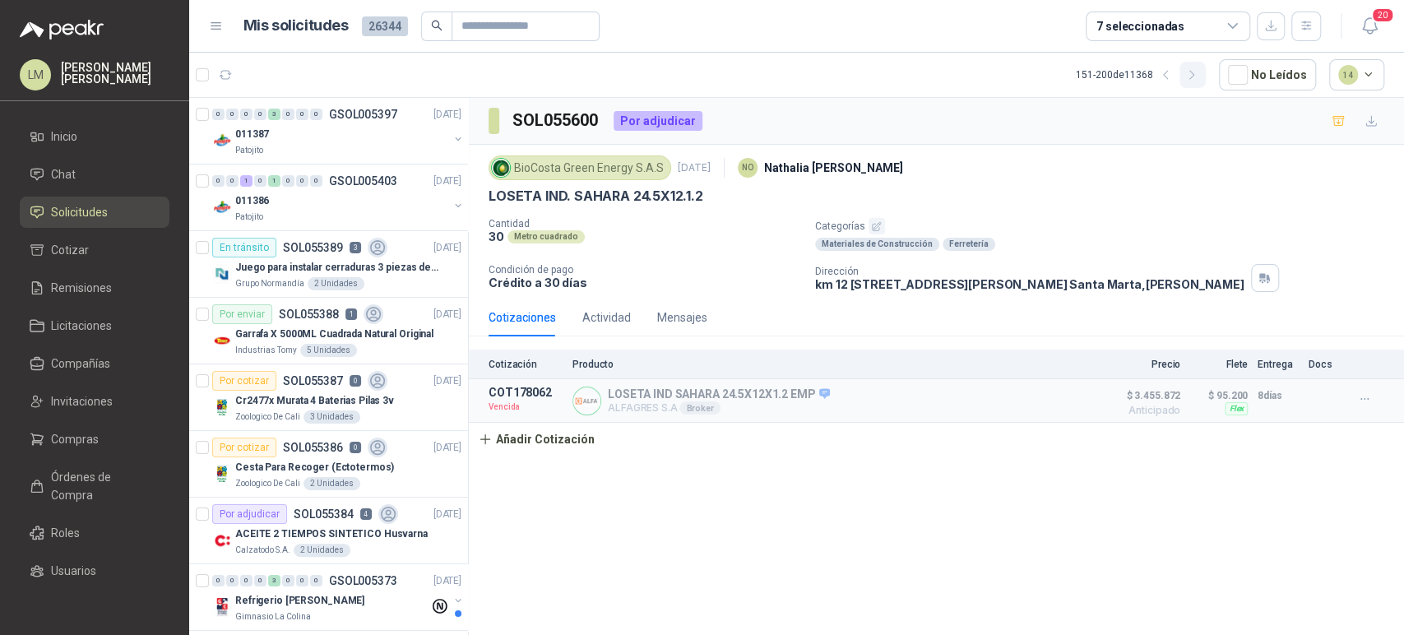
click at [1195, 84] on button "button" at bounding box center [1193, 75] width 26 height 26
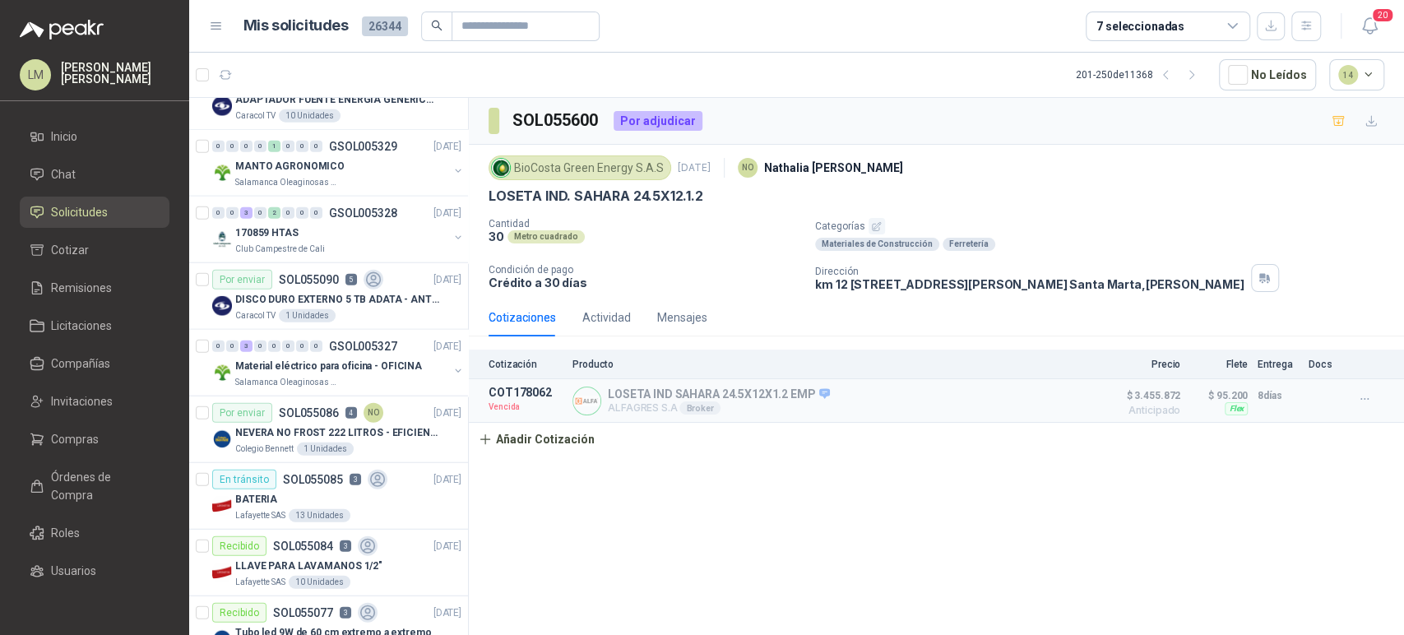
scroll to position [2820, 0]
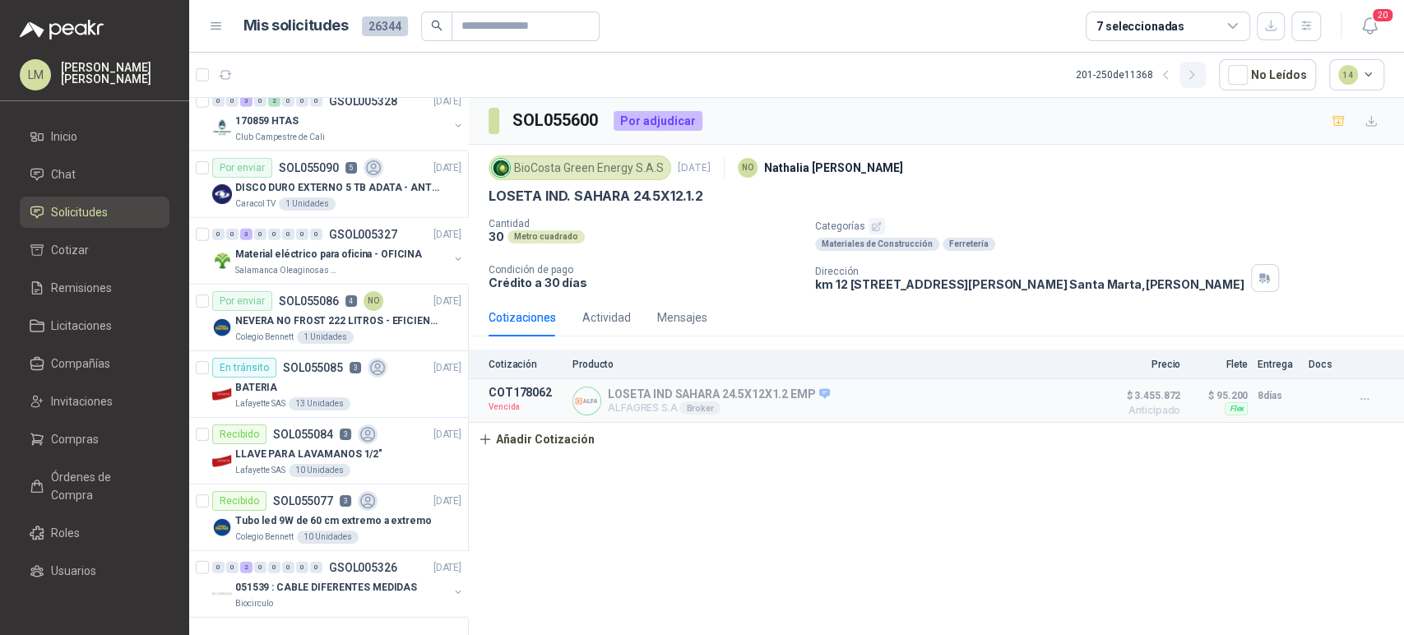
click at [1187, 74] on button "button" at bounding box center [1193, 75] width 26 height 26
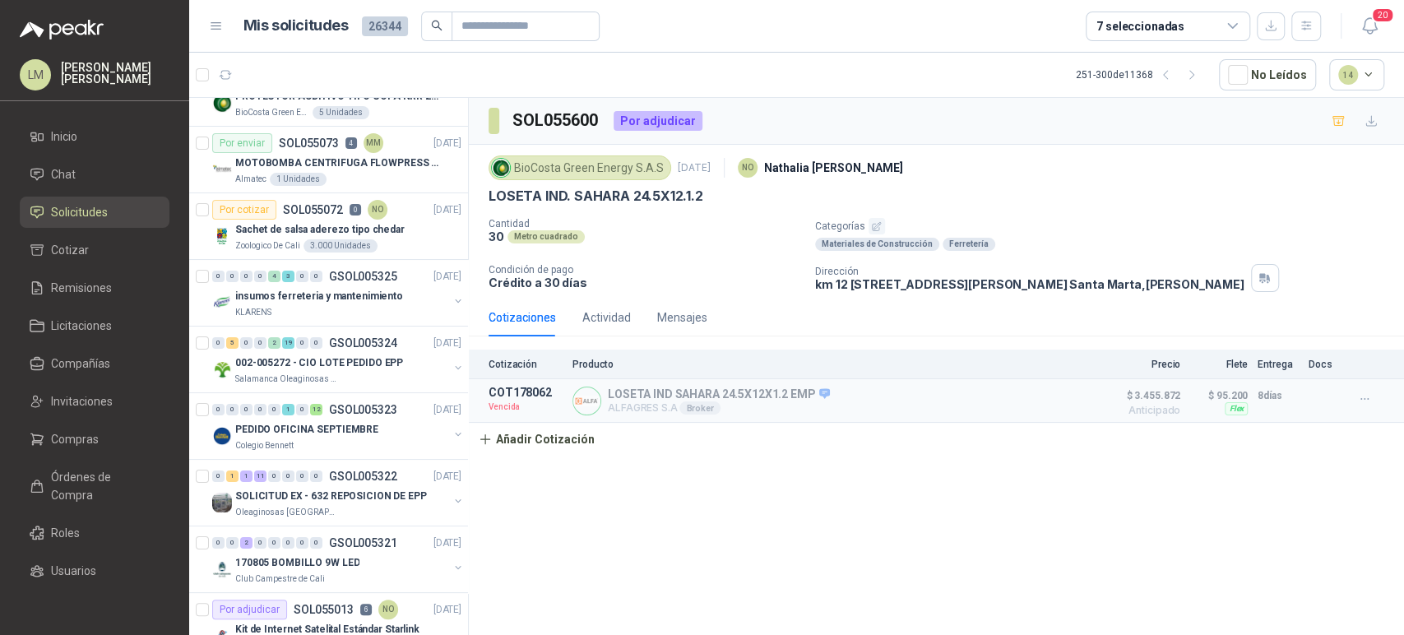
scroll to position [0, 0]
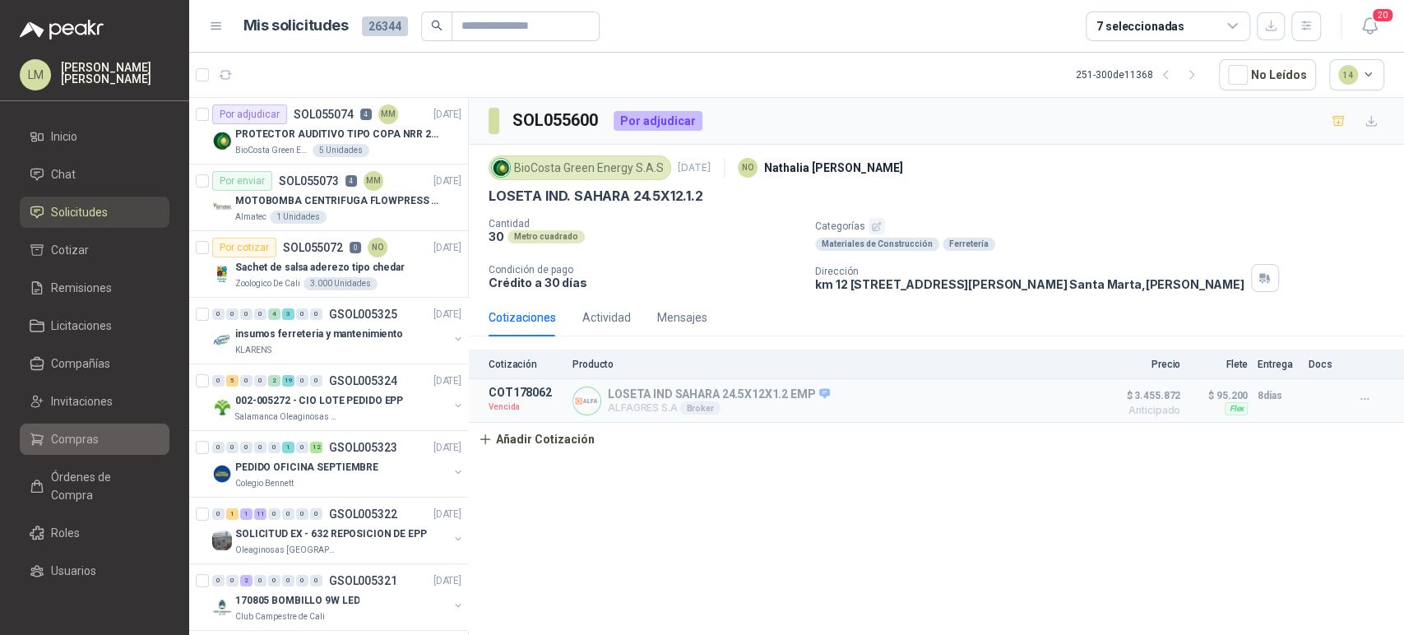
click at [63, 427] on link "Compras" at bounding box center [95, 439] width 150 height 31
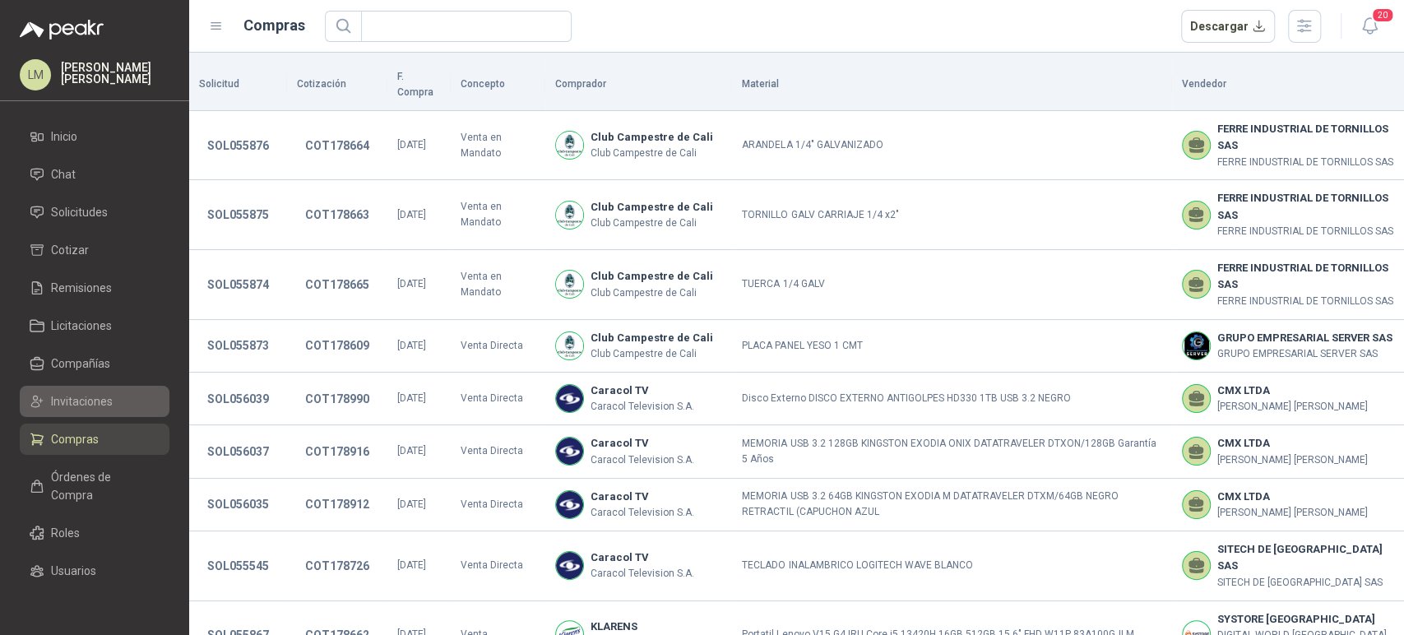
click at [72, 392] on span "Invitaciones" at bounding box center [82, 401] width 62 height 18
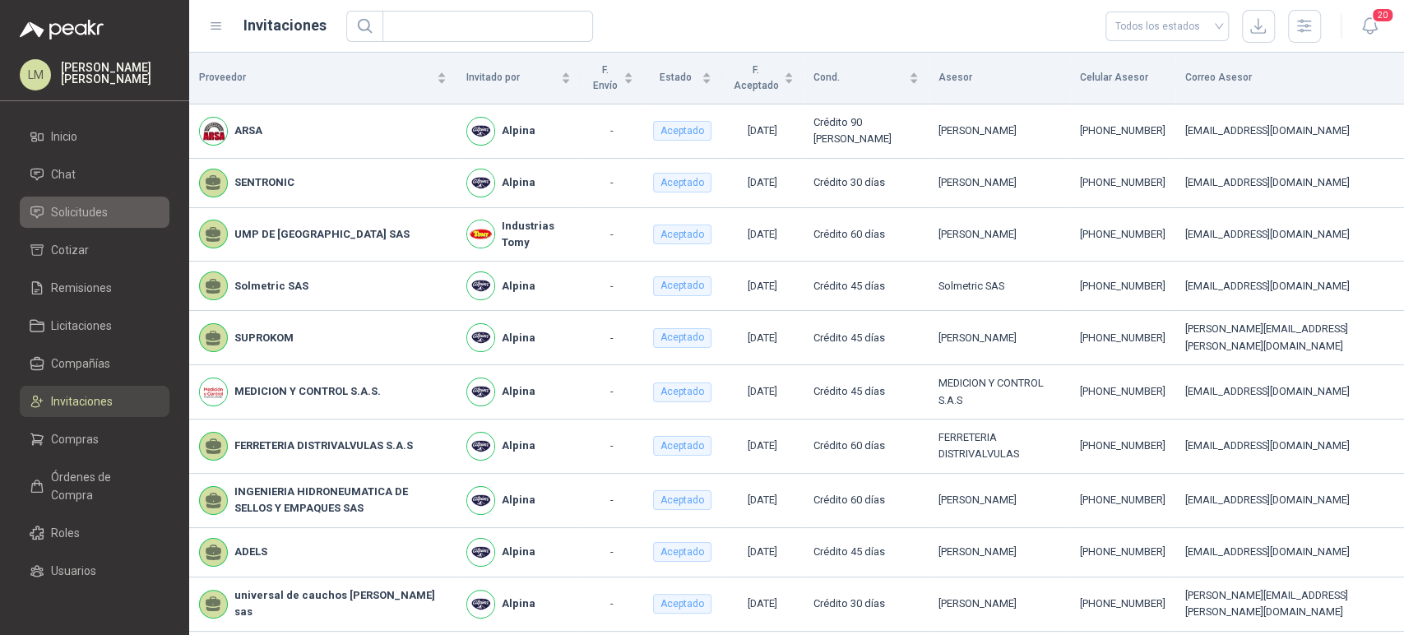
click at [103, 212] on span "Solicitudes" at bounding box center [79, 212] width 57 height 18
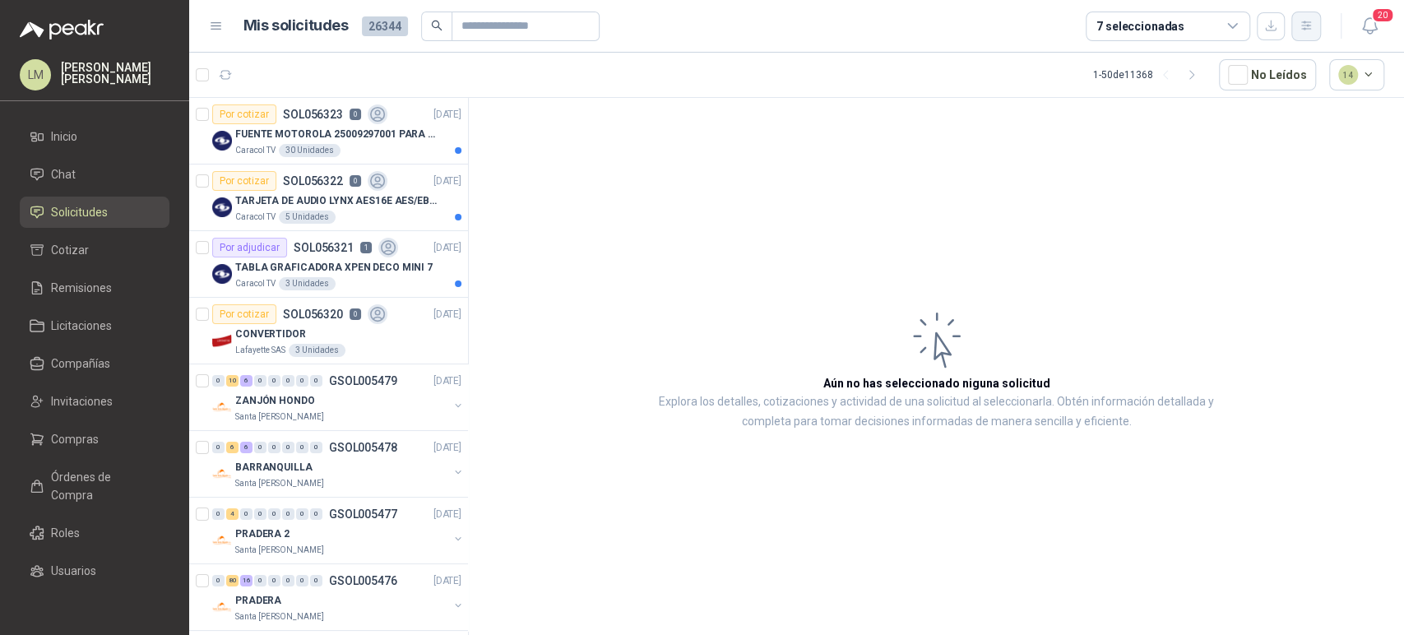
click at [1306, 21] on icon "button" at bounding box center [1307, 26] width 14 height 14
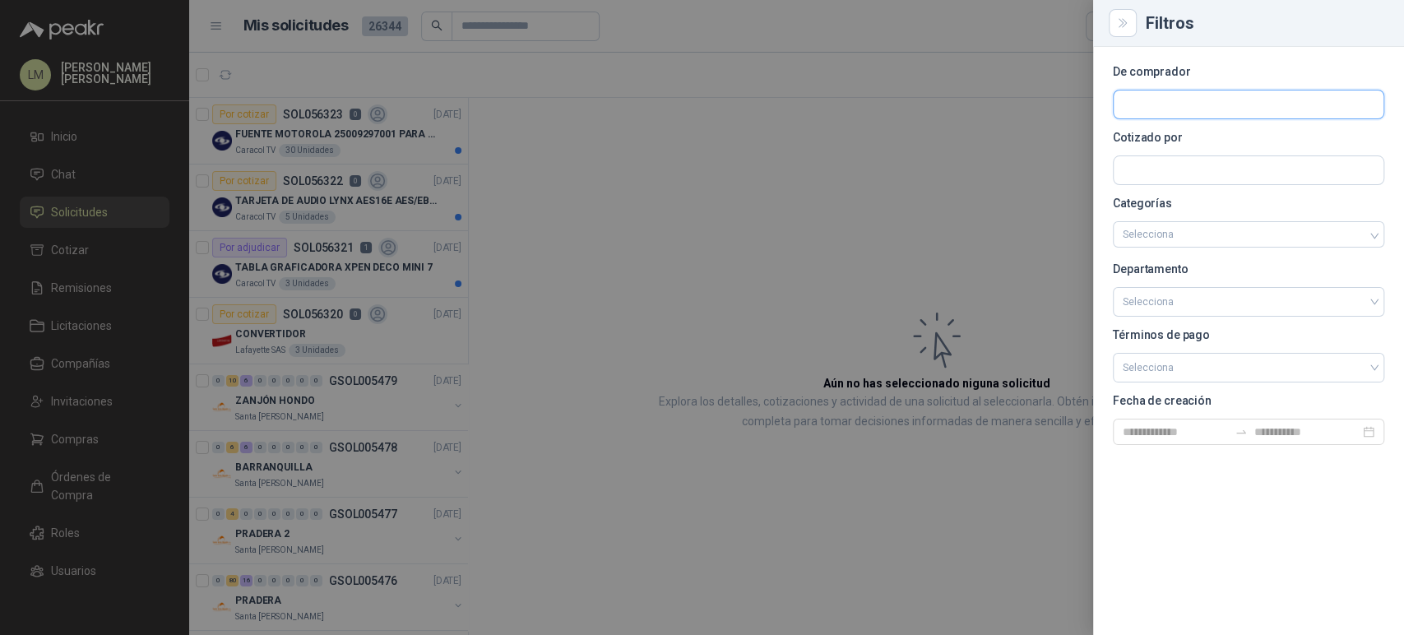
click at [1139, 104] on input "text" at bounding box center [1249, 105] width 270 height 28
type input "*****"
click at [1170, 145] on span "ALPINA PRODUCTOS ALIMENTICIOS S.A.S. -" at bounding box center [1233, 149] width 162 height 8
click at [776, 165] on div at bounding box center [702, 317] width 1404 height 635
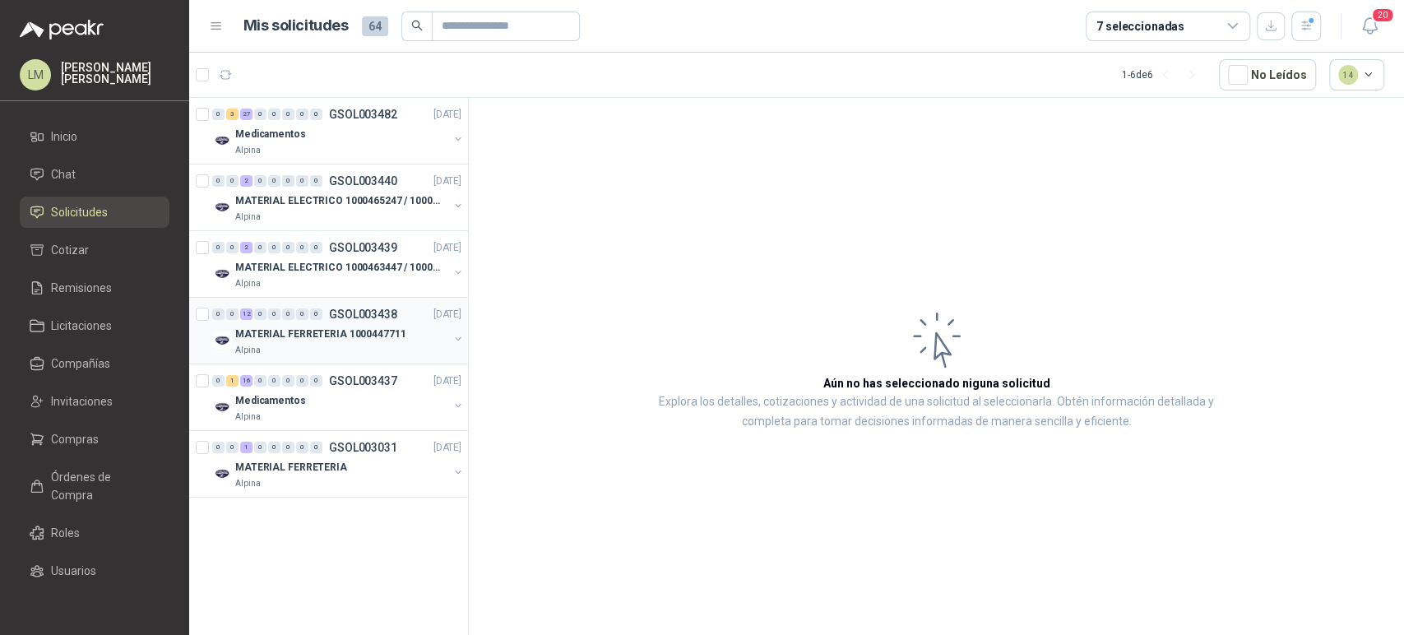
click at [255, 327] on p "MATERIAL FERRETERIA 1000447711" at bounding box center [320, 335] width 170 height 16
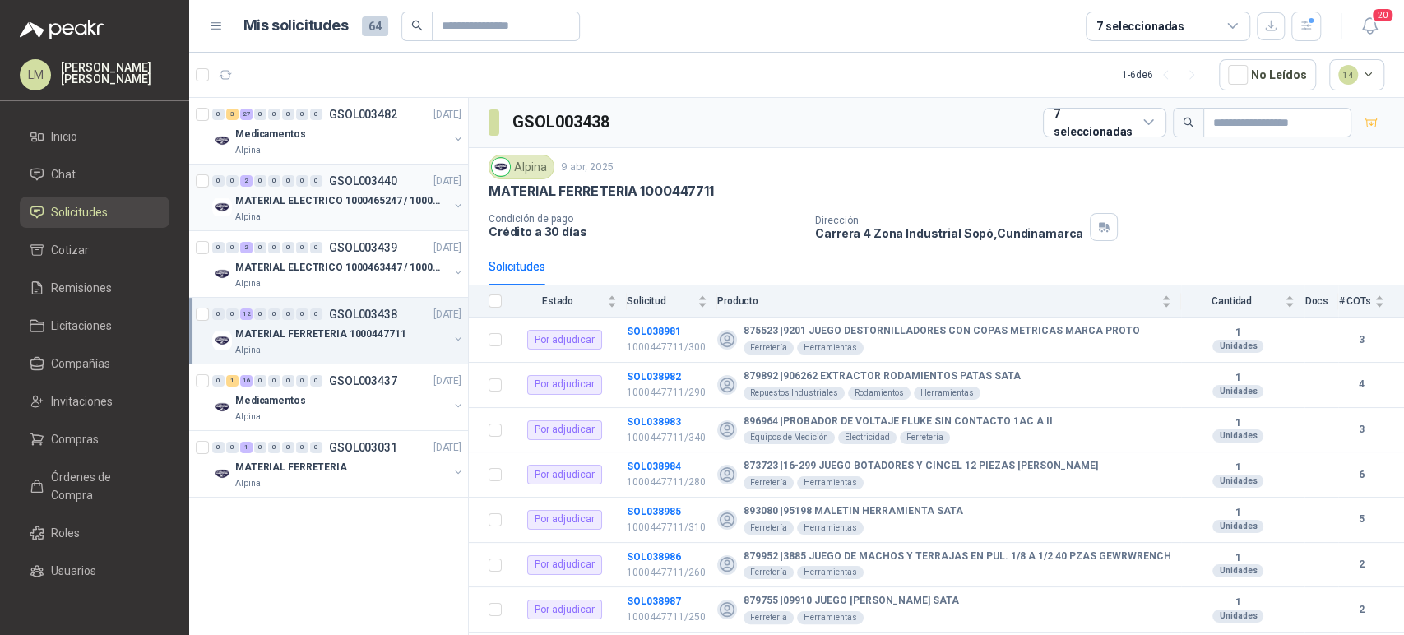
click at [455, 202] on button "button" at bounding box center [458, 205] width 13 height 13
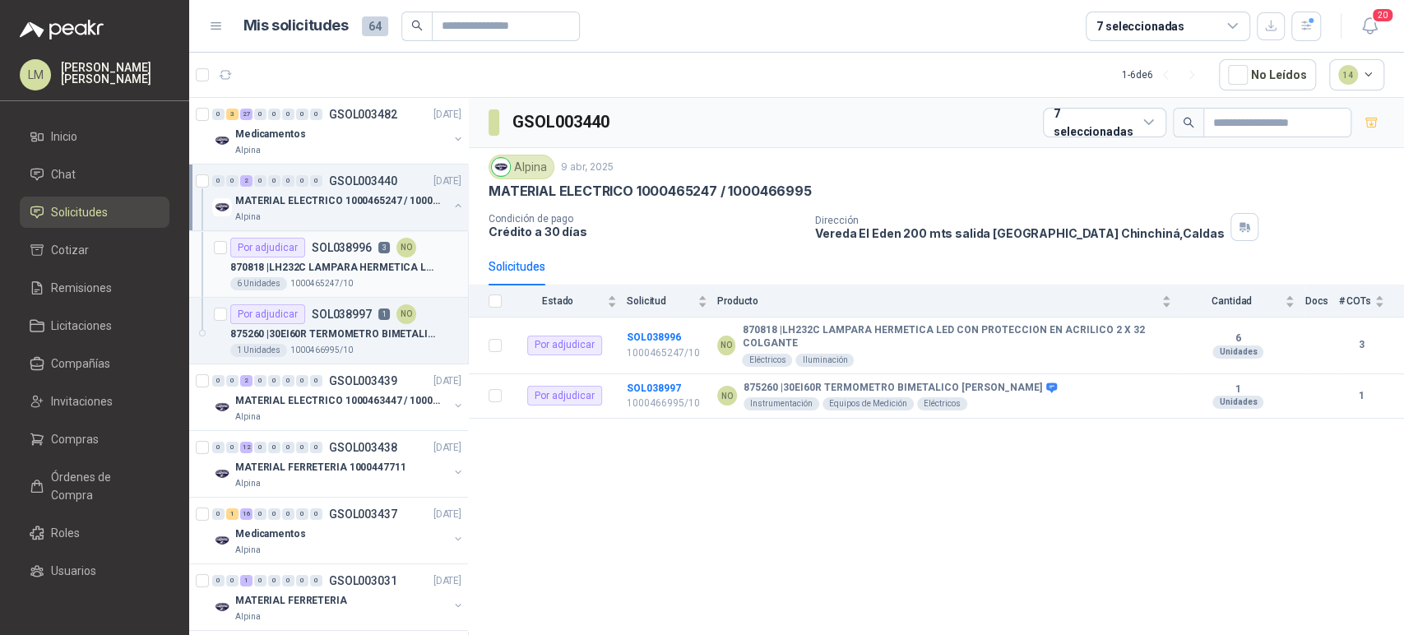
click at [369, 267] on p "870818 | LH232C LAMPARA HERMETICA LED CON PROTECCION EN ACRILICO 2 X 32 COLGAN…" at bounding box center [332, 268] width 205 height 16
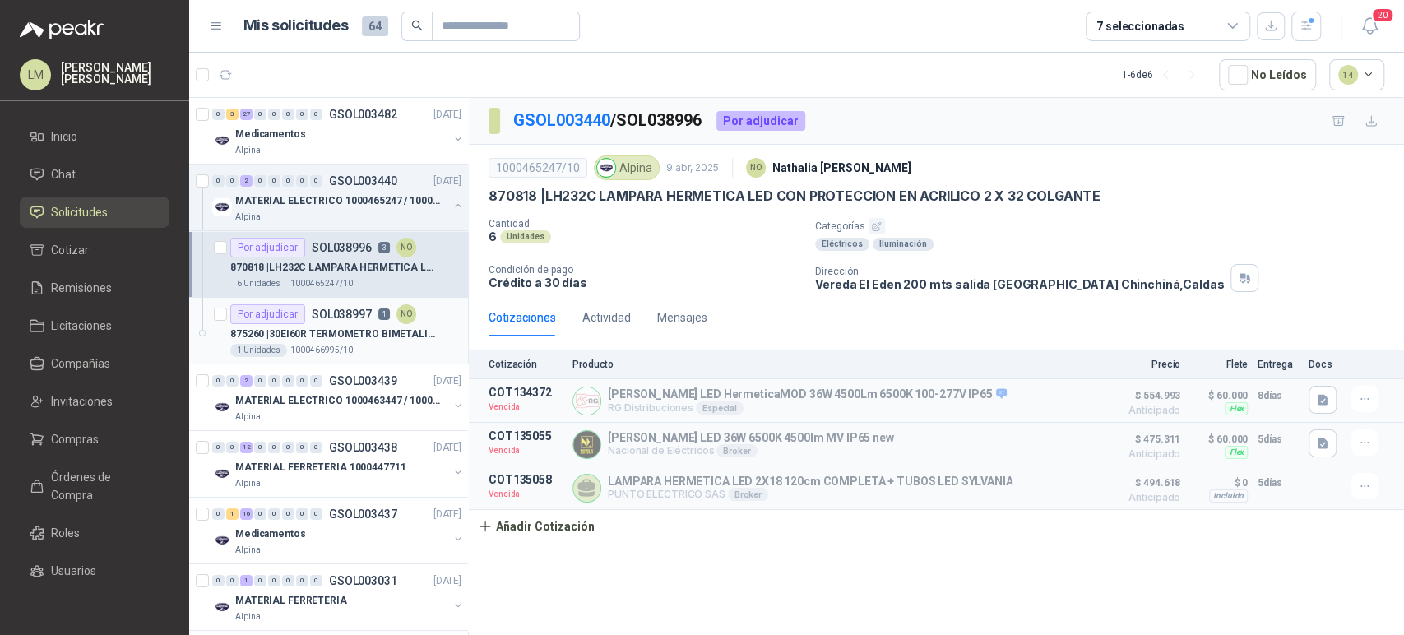
click at [363, 330] on p "875260 | 30EI60R TERMOMETRO BIMETALICO [PERSON_NAME]" at bounding box center [332, 335] width 205 height 16
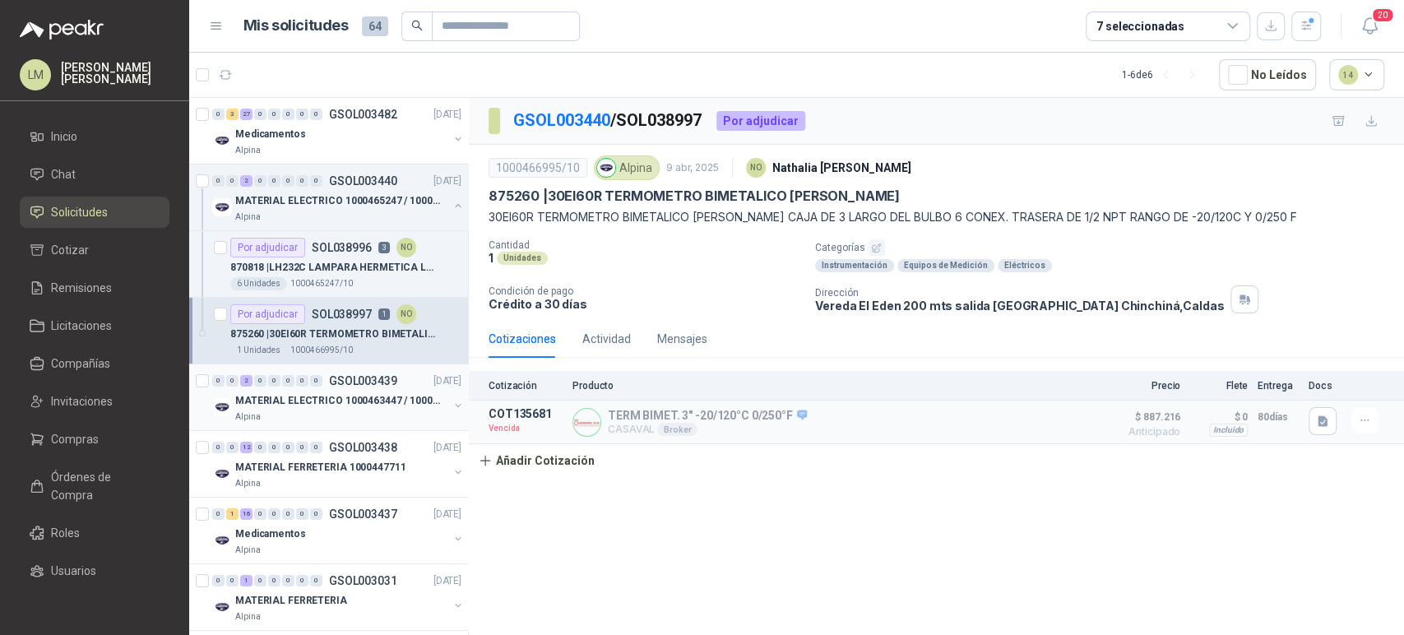
click at [452, 404] on button "button" at bounding box center [458, 405] width 13 height 13
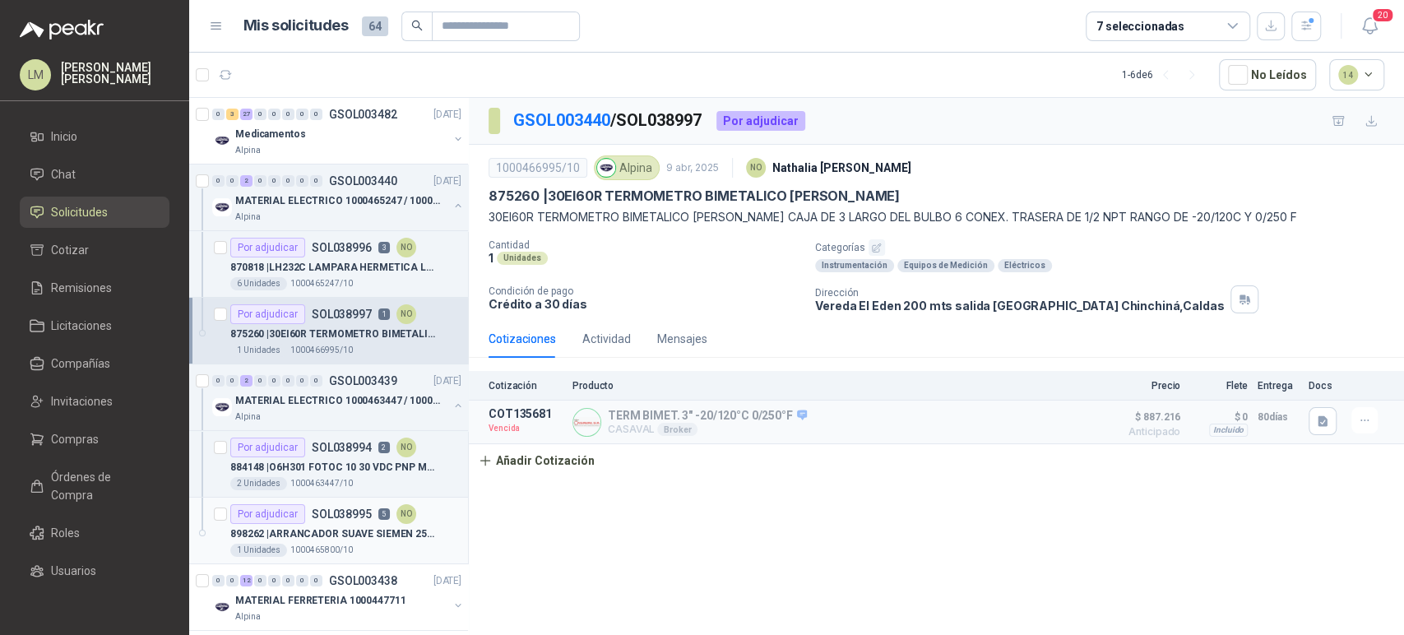
click at [336, 498] on article "Por adjudicar SOL038995 5 NO 898262 | ARRANCADOR SUAVE [PERSON_NAME] 25HP 440V…" at bounding box center [328, 531] width 279 height 67
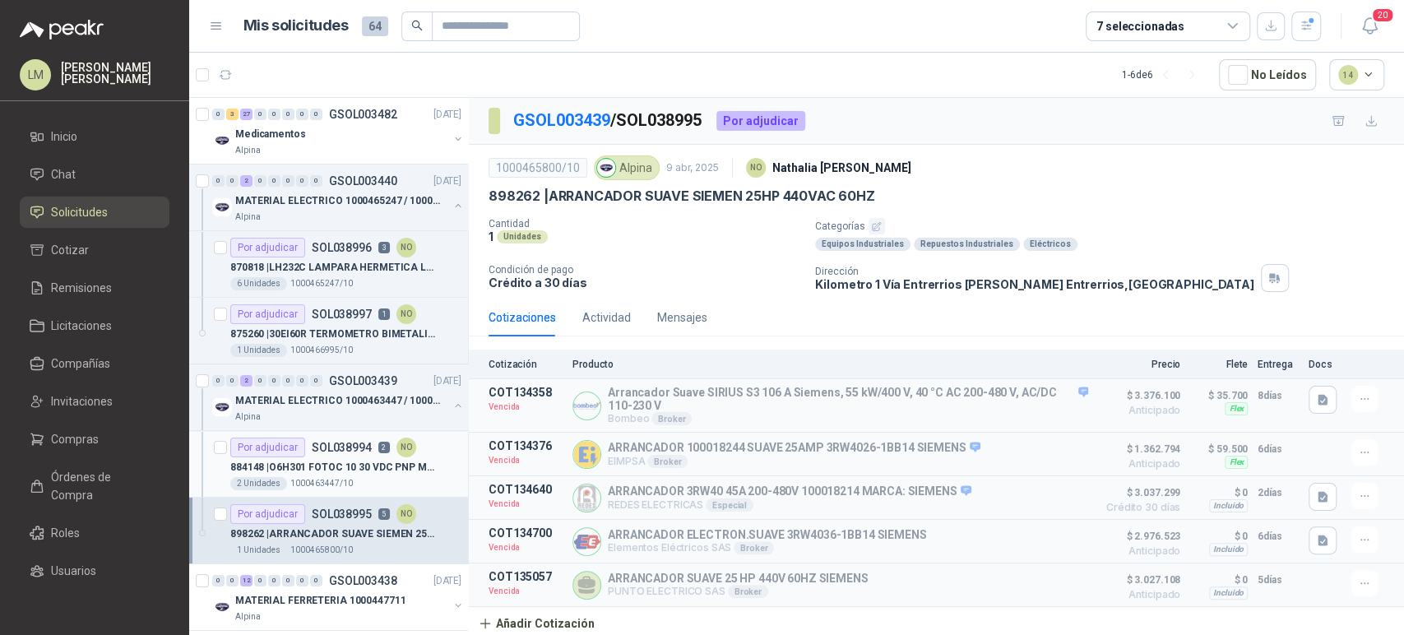
click at [332, 485] on p "1000463447/10" at bounding box center [321, 483] width 63 height 13
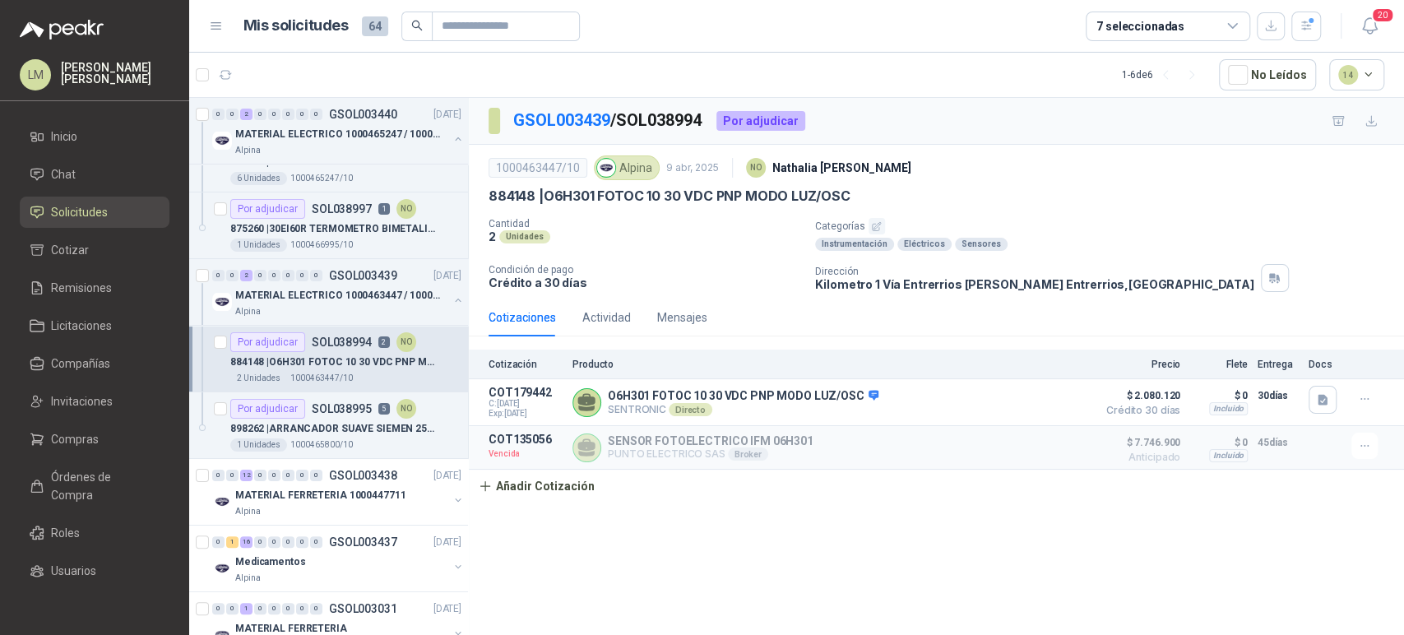
scroll to position [109, 0]
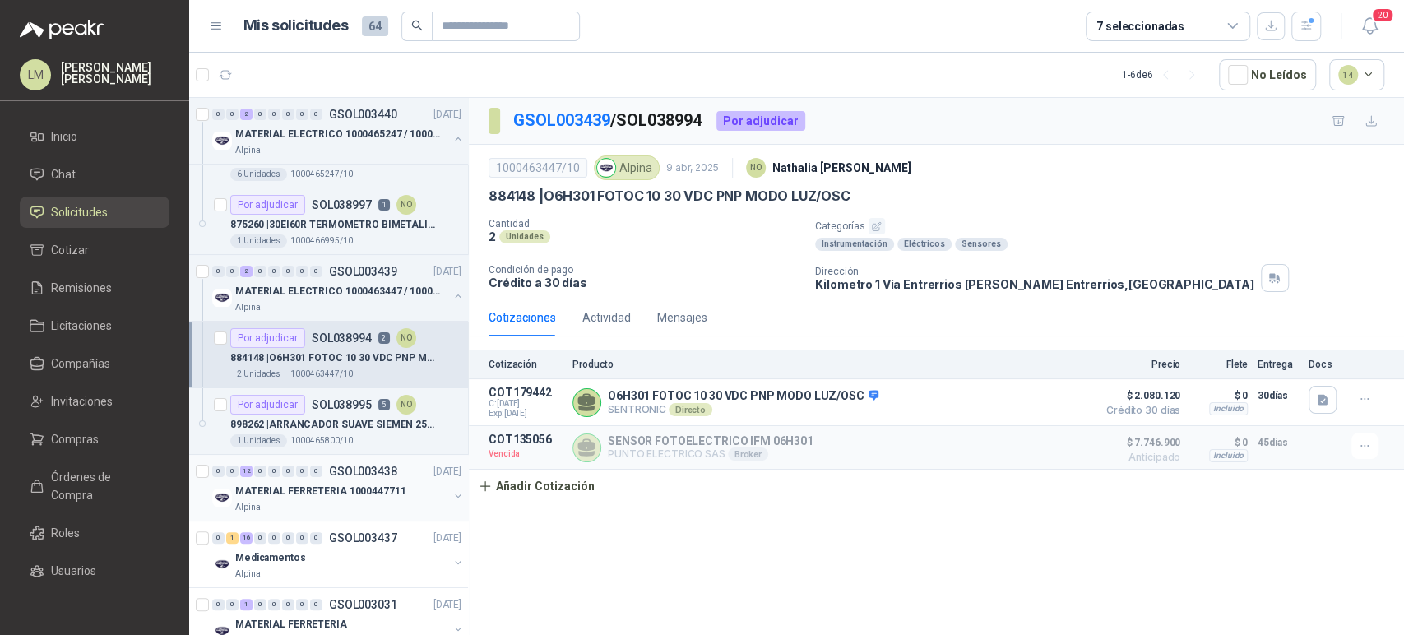
click at [452, 492] on button "button" at bounding box center [458, 496] width 13 height 13
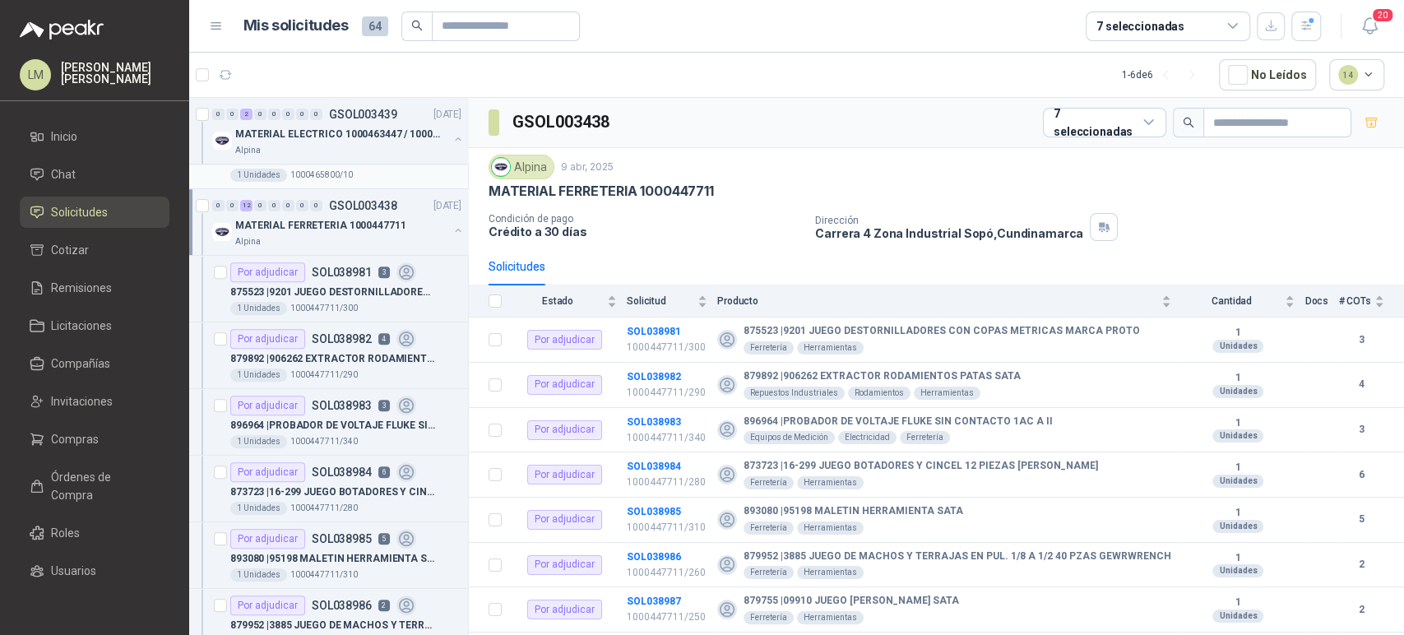
scroll to position [382, 0]
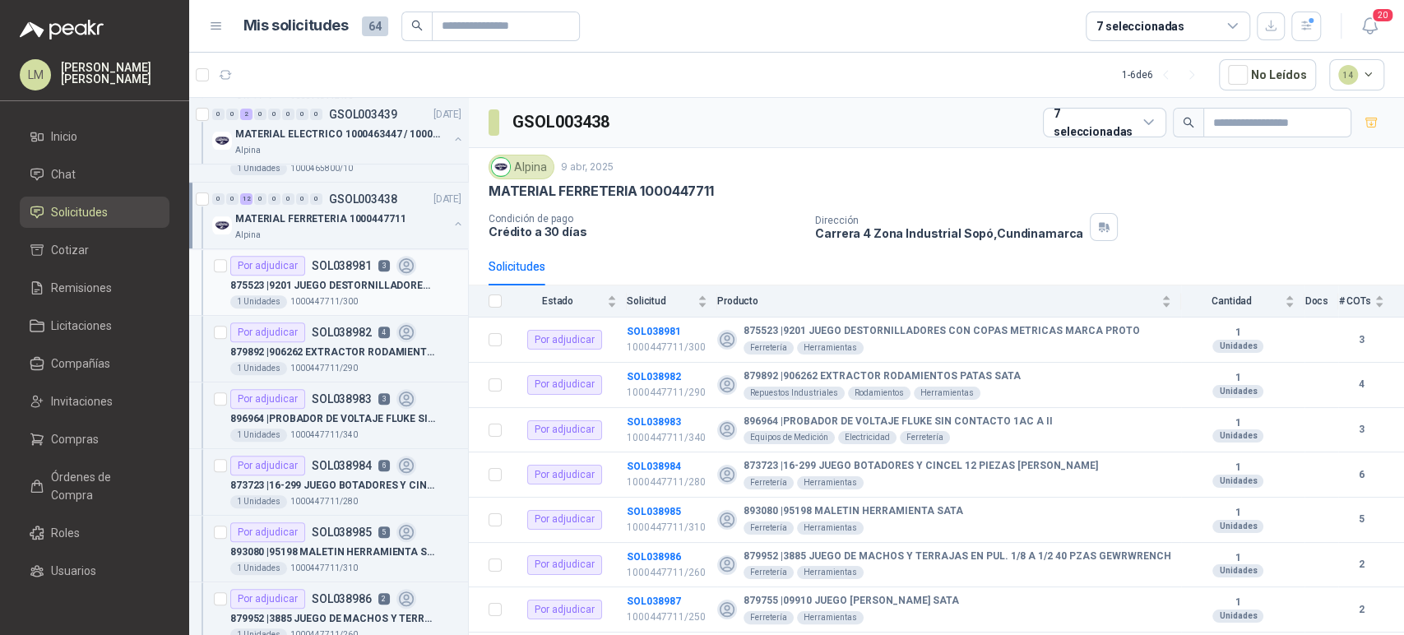
click at [322, 279] on p "875523 | 9201 JUEGO DESTORNILLADORES CON [PERSON_NAME] METRICAS MARCA PROTO" at bounding box center [332, 286] width 205 height 16
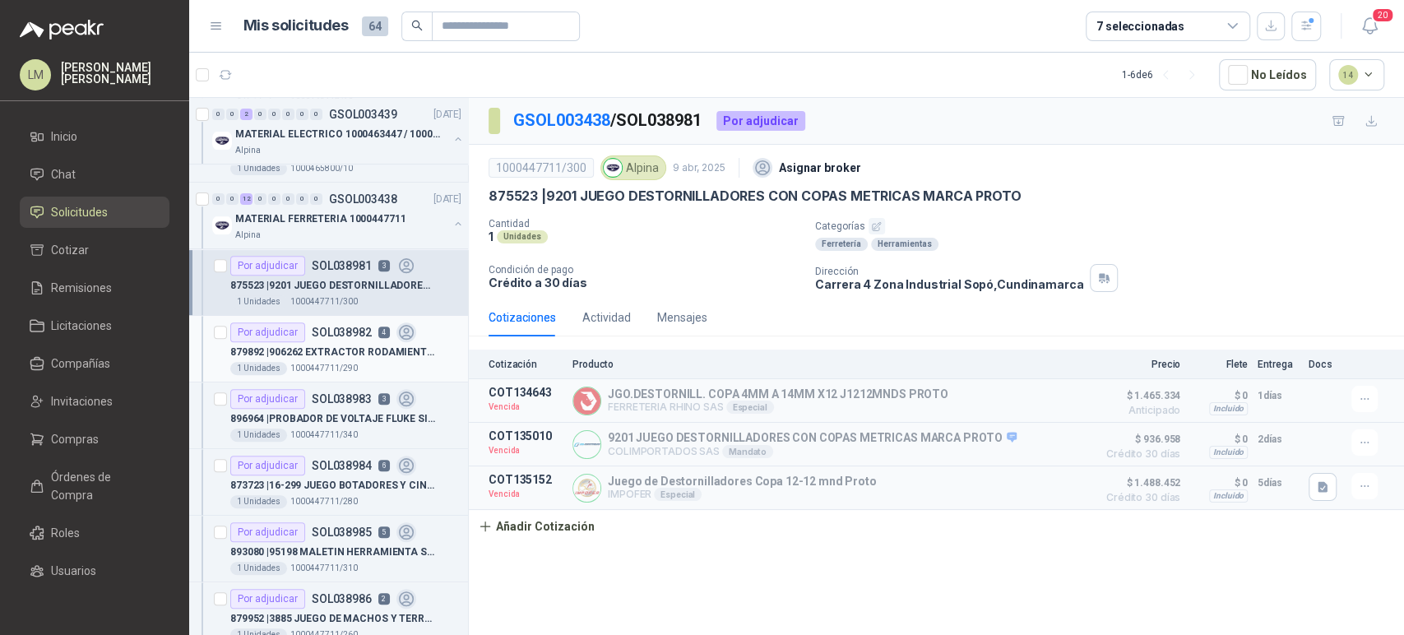
click at [331, 342] on div "879892 | 906262 EXTRACTOR RODAMIENTOS PATAS SATA" at bounding box center [345, 352] width 231 height 20
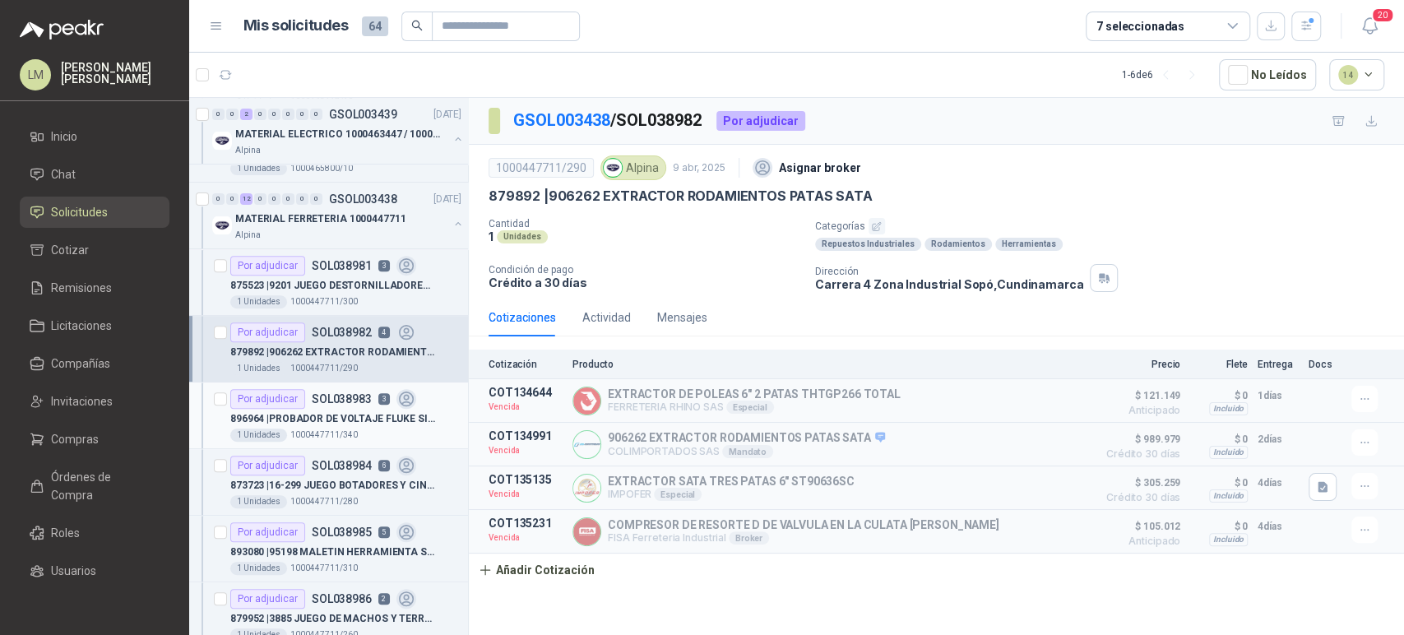
click at [339, 415] on p "896964 | PROBADOR DE VOLTAJE FLUKE SIN CONTACTO 1AC A II" at bounding box center [332, 419] width 205 height 16
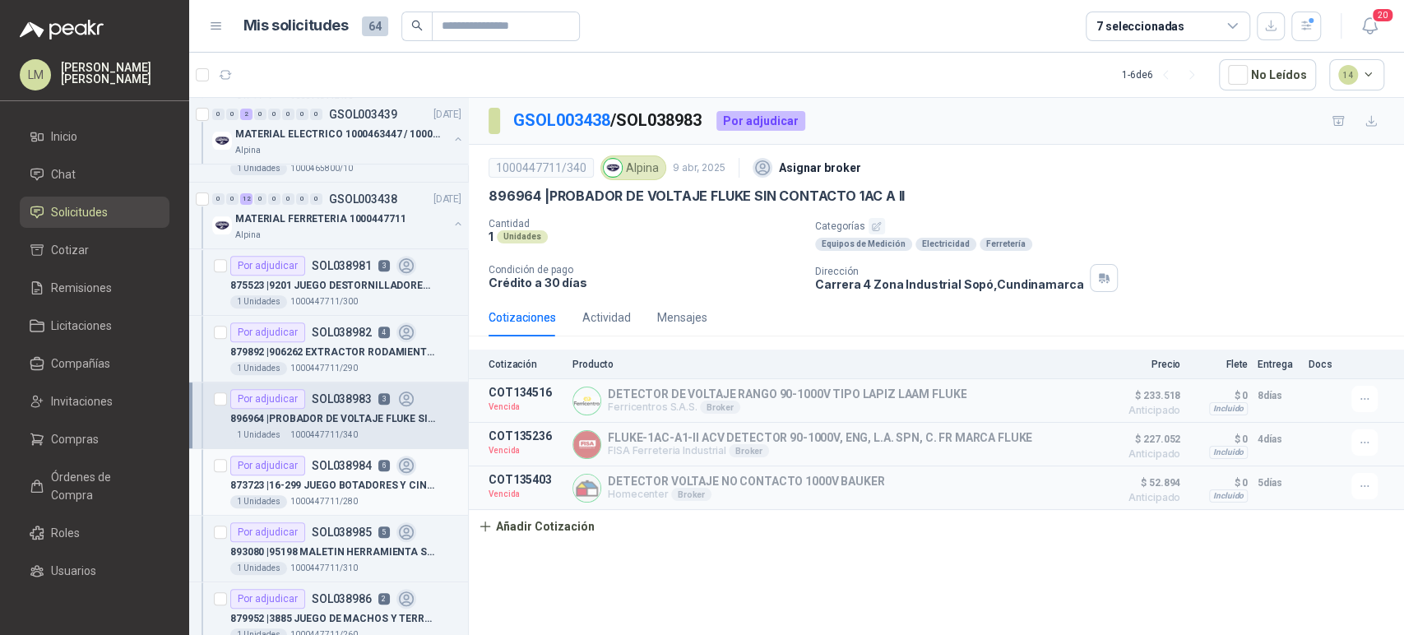
click at [342, 495] on p "1000447711/280" at bounding box center [323, 501] width 67 height 13
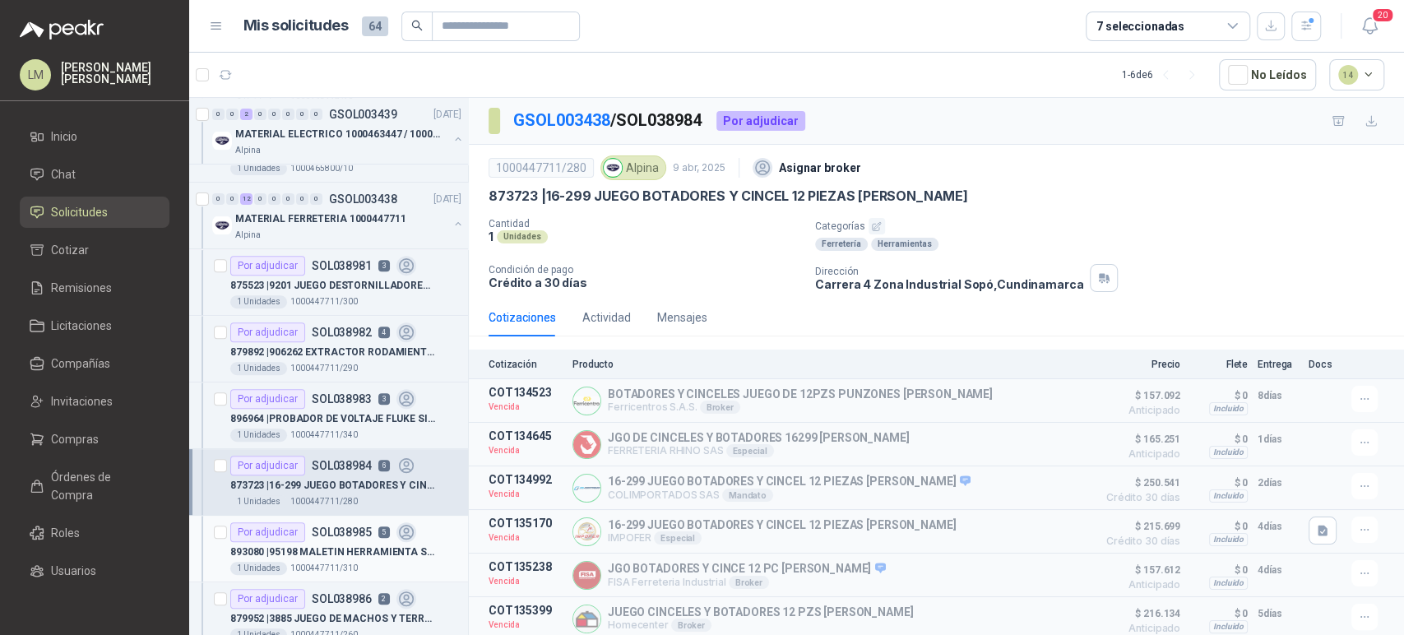
click at [346, 546] on p "893080 | 95198 MALETIN HERRAMIENTA SATA" at bounding box center [332, 553] width 205 height 16
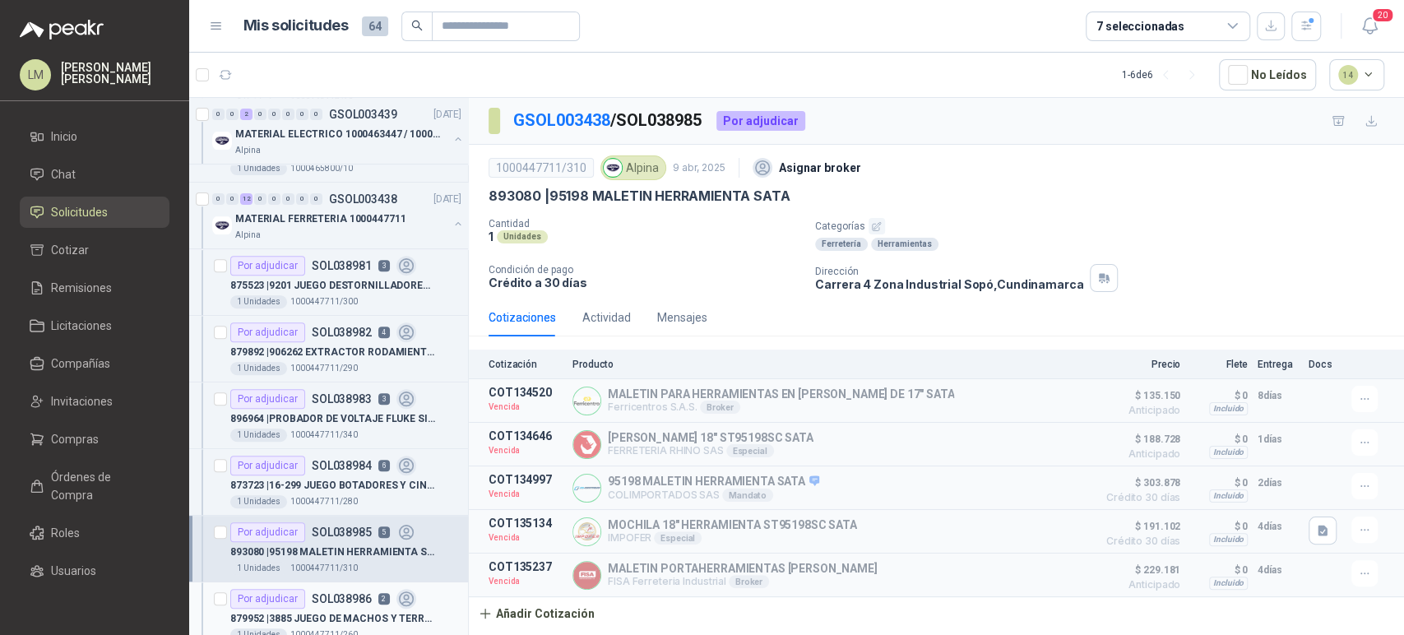
click at [348, 601] on p "SOL038986" at bounding box center [342, 599] width 60 height 12
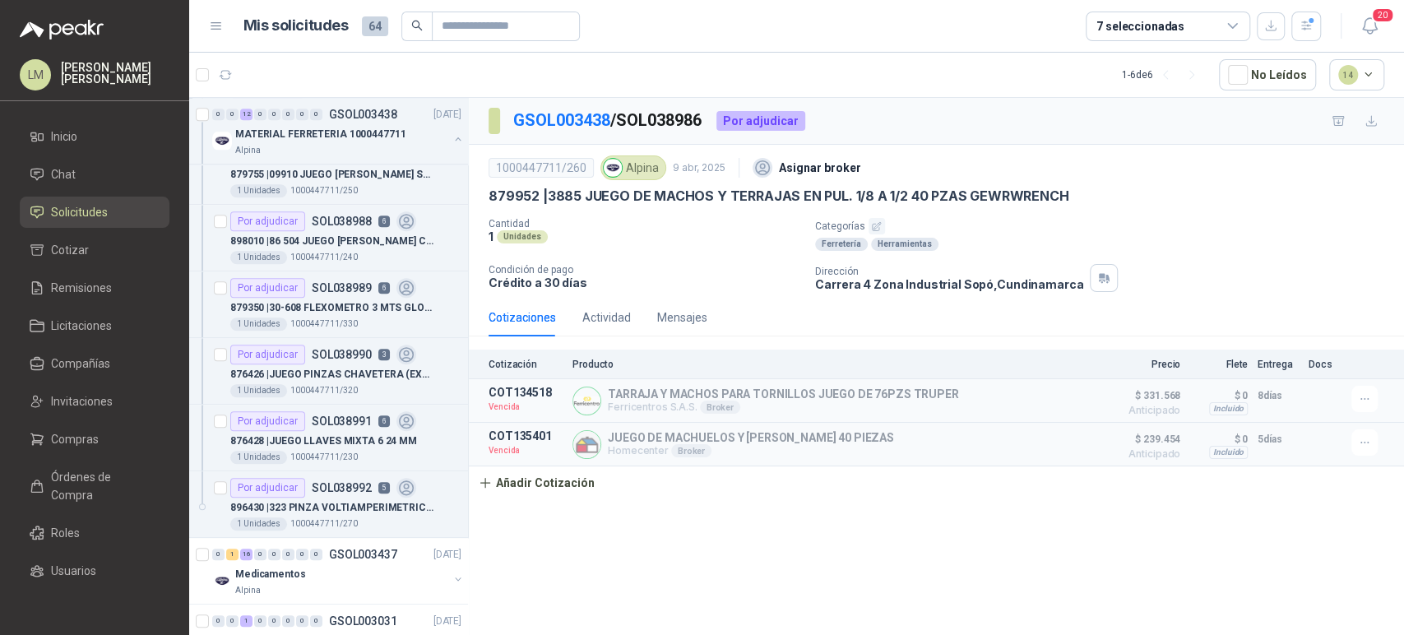
scroll to position [898, 0]
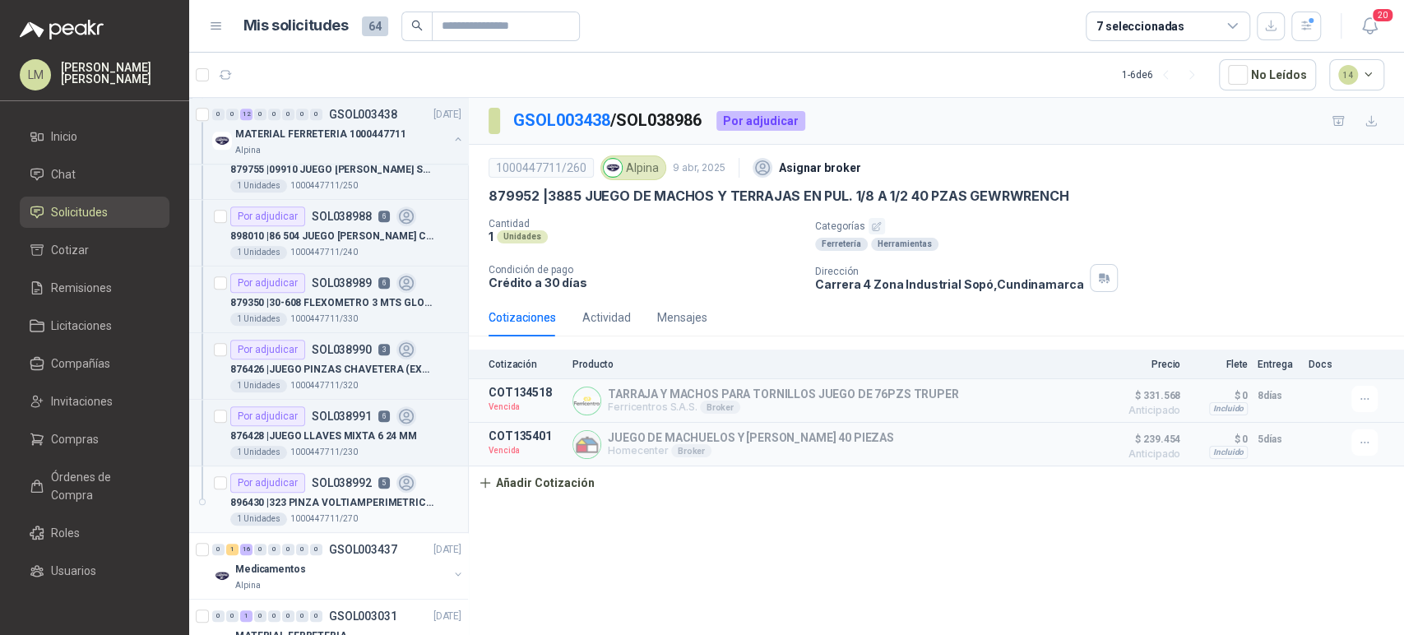
click at [337, 500] on p "896430 | 323 PINZA VOLTIAMPERIMETRICA FLUKE" at bounding box center [332, 503] width 205 height 16
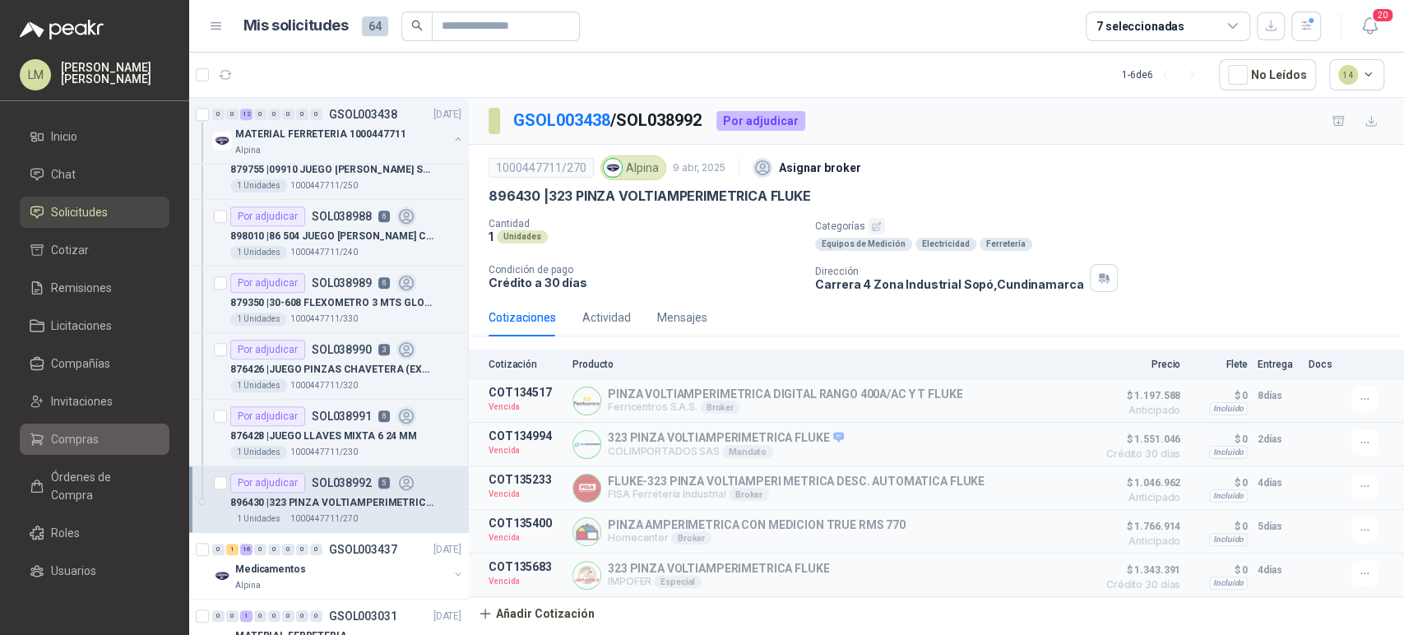
click at [70, 434] on span "Compras" at bounding box center [75, 439] width 48 height 18
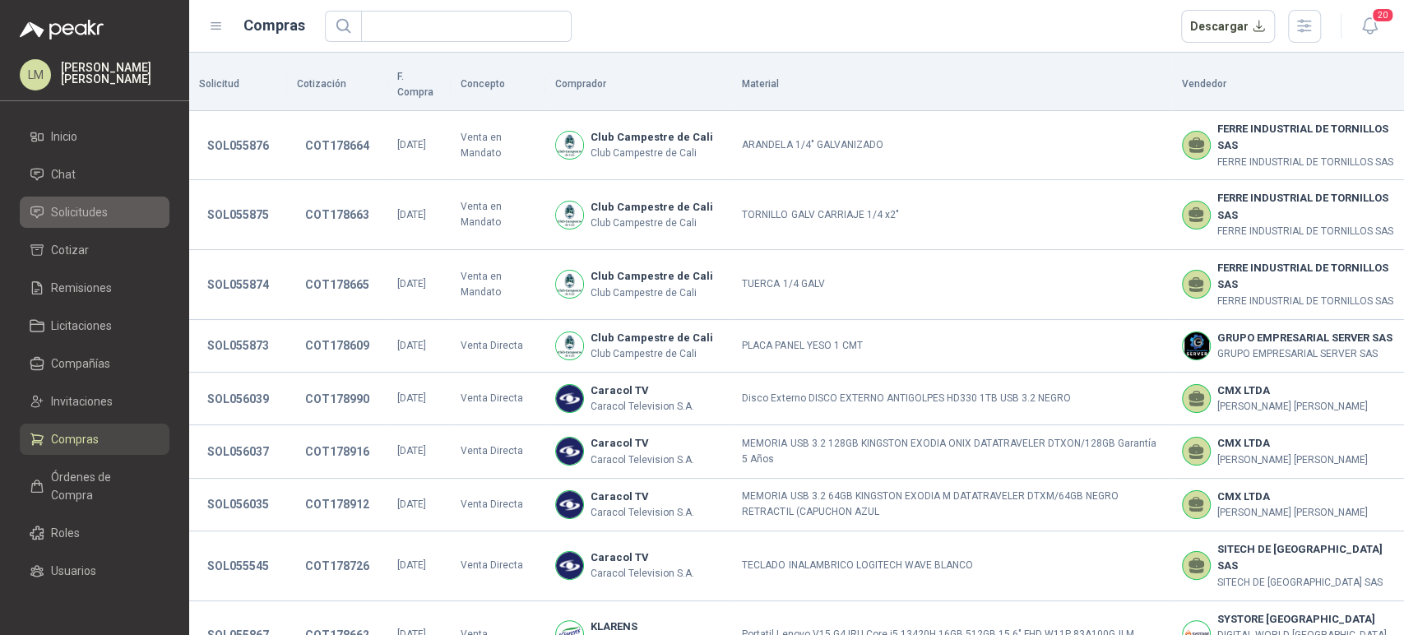
click at [89, 202] on link "Solicitudes" at bounding box center [95, 212] width 150 height 31
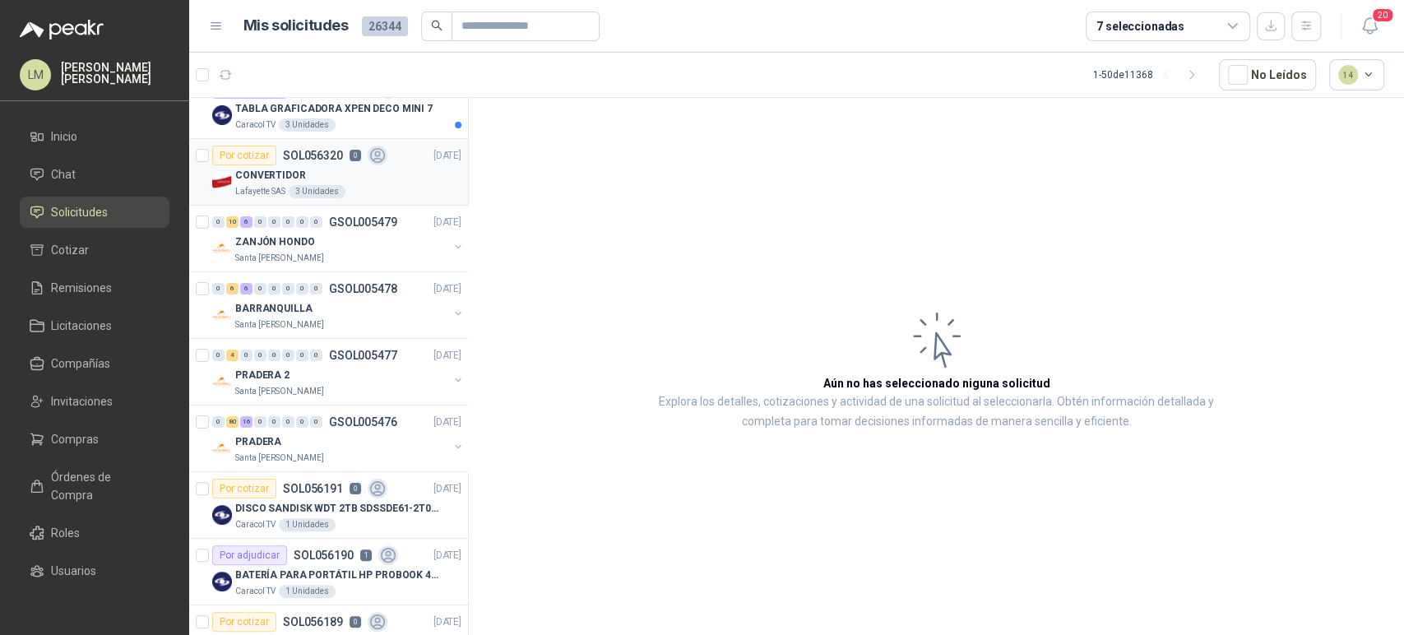
scroll to position [179, 0]
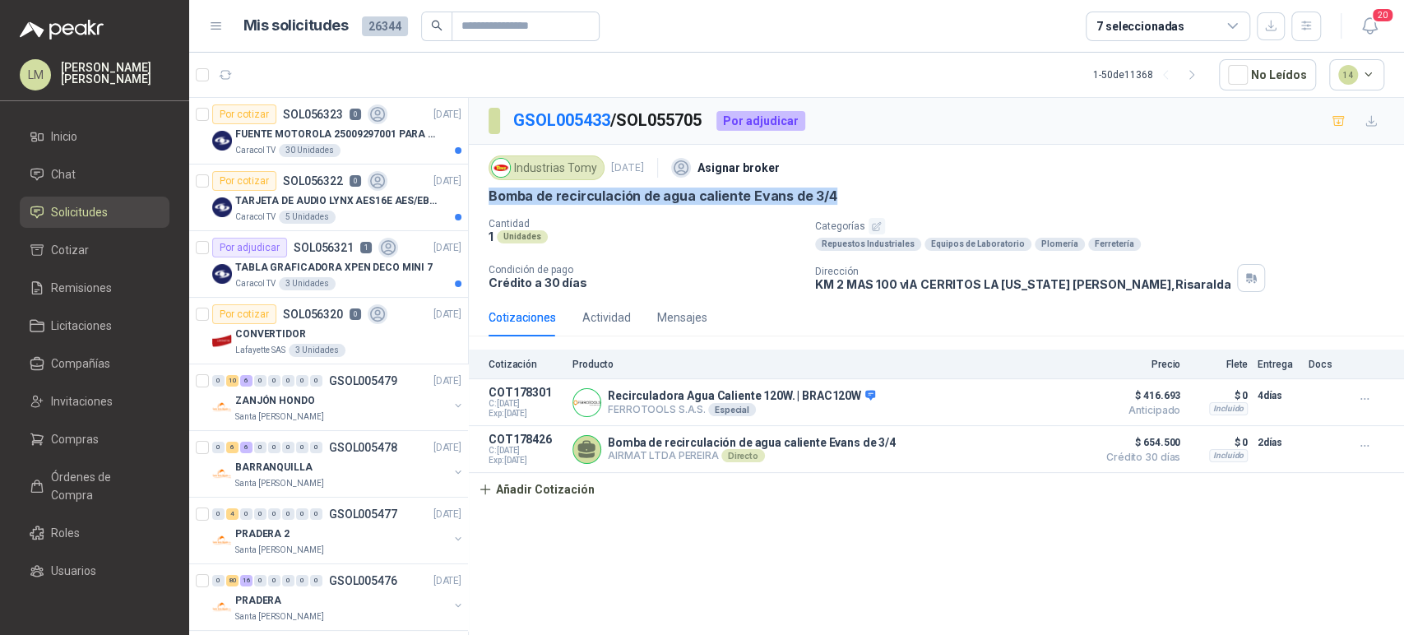
drag, startPoint x: 480, startPoint y: 195, endPoint x: 843, endPoint y: 196, distance: 362.8
click at [843, 196] on div "Industrias Tomy 12 sept, 2025 Asignar broker Bomba de recirculación de agua cal…" at bounding box center [936, 222] width 935 height 154
copy p "Bomba de recirculación de agua caliente Evans de 3/4"
